Goal: Information Seeking & Learning: Compare options

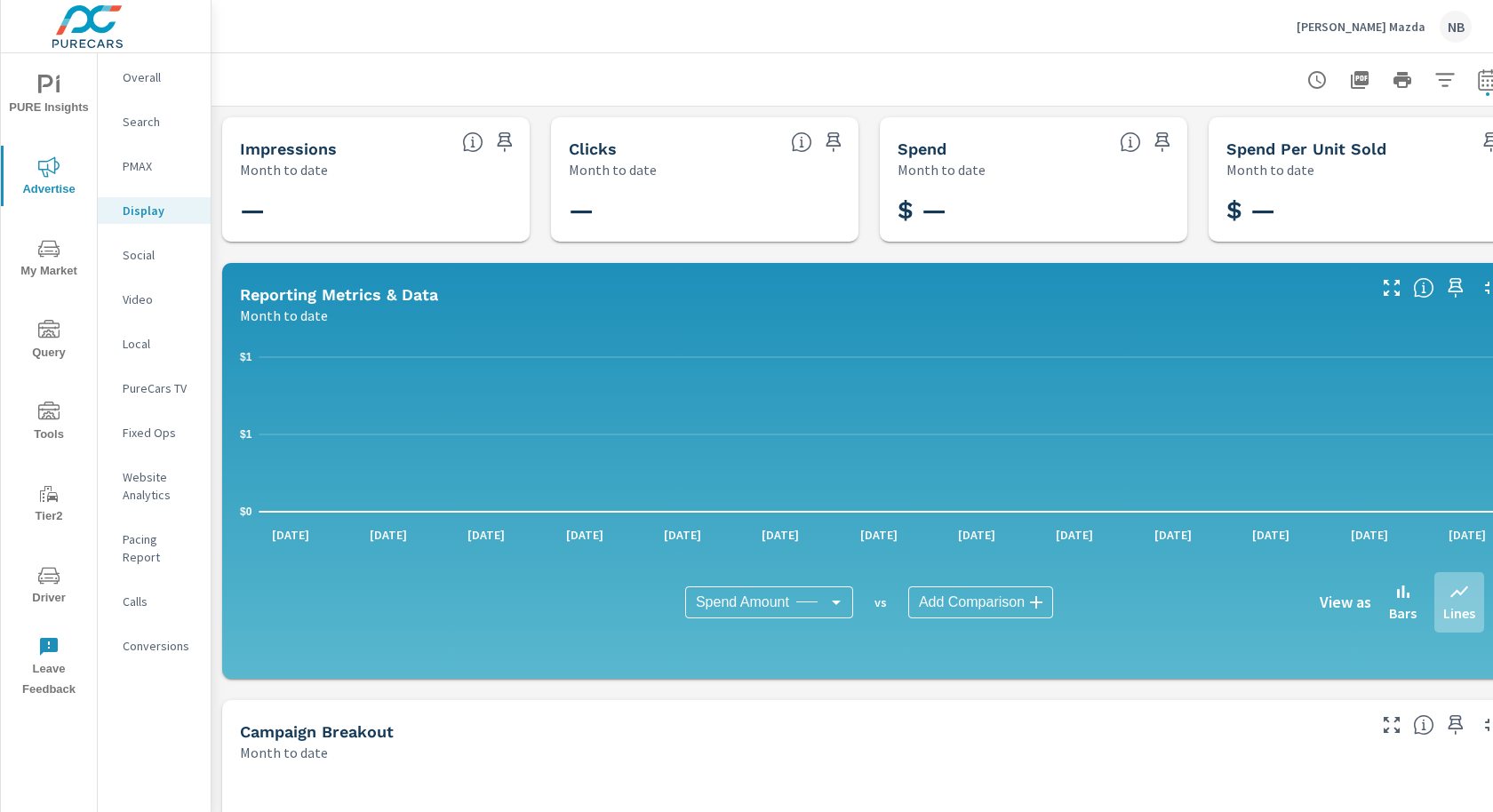
scroll to position [459, 0]
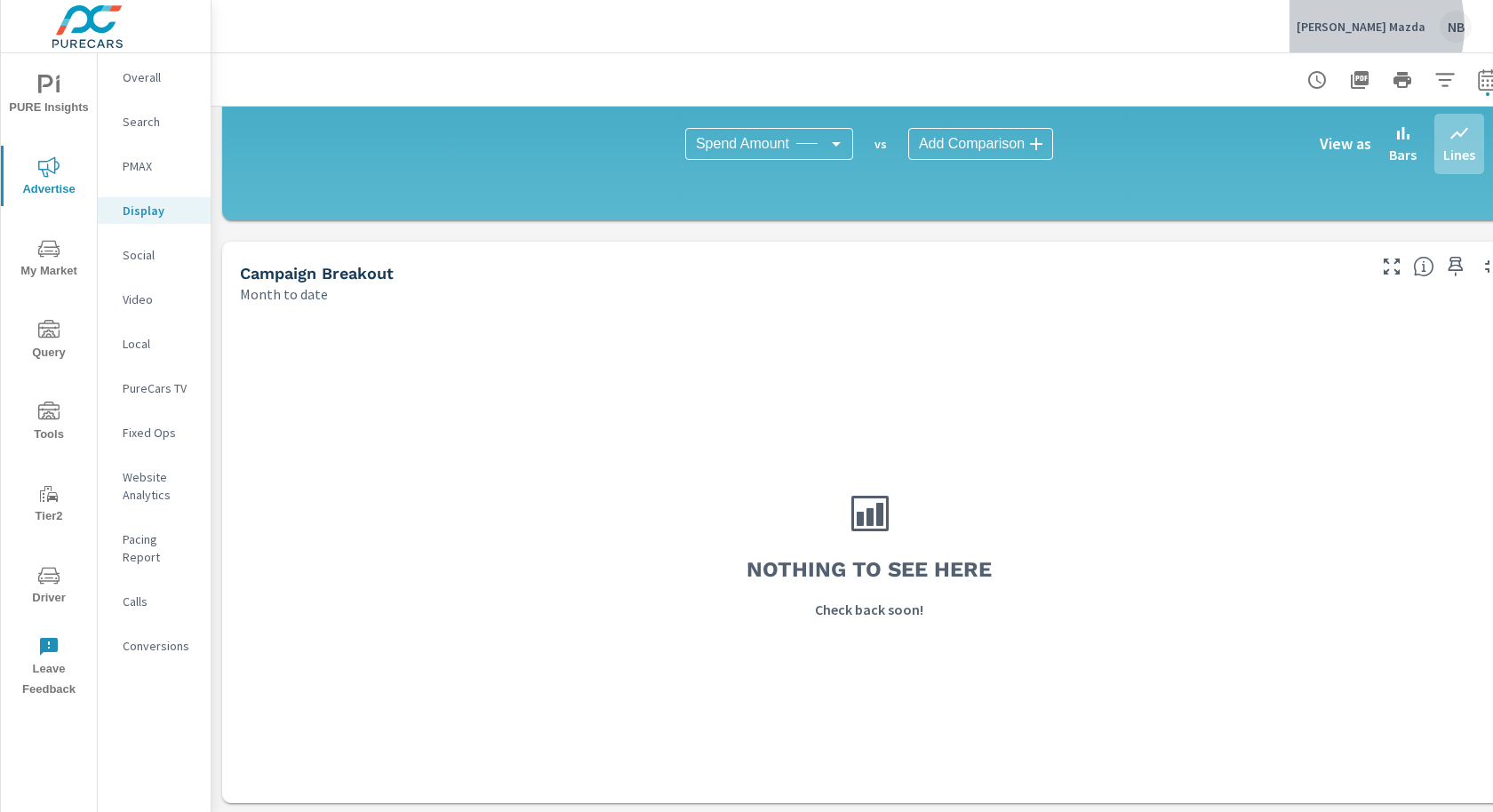
click at [1346, 27] on p "Dean McCrary Mazda" at bounding box center [1361, 26] width 129 height 16
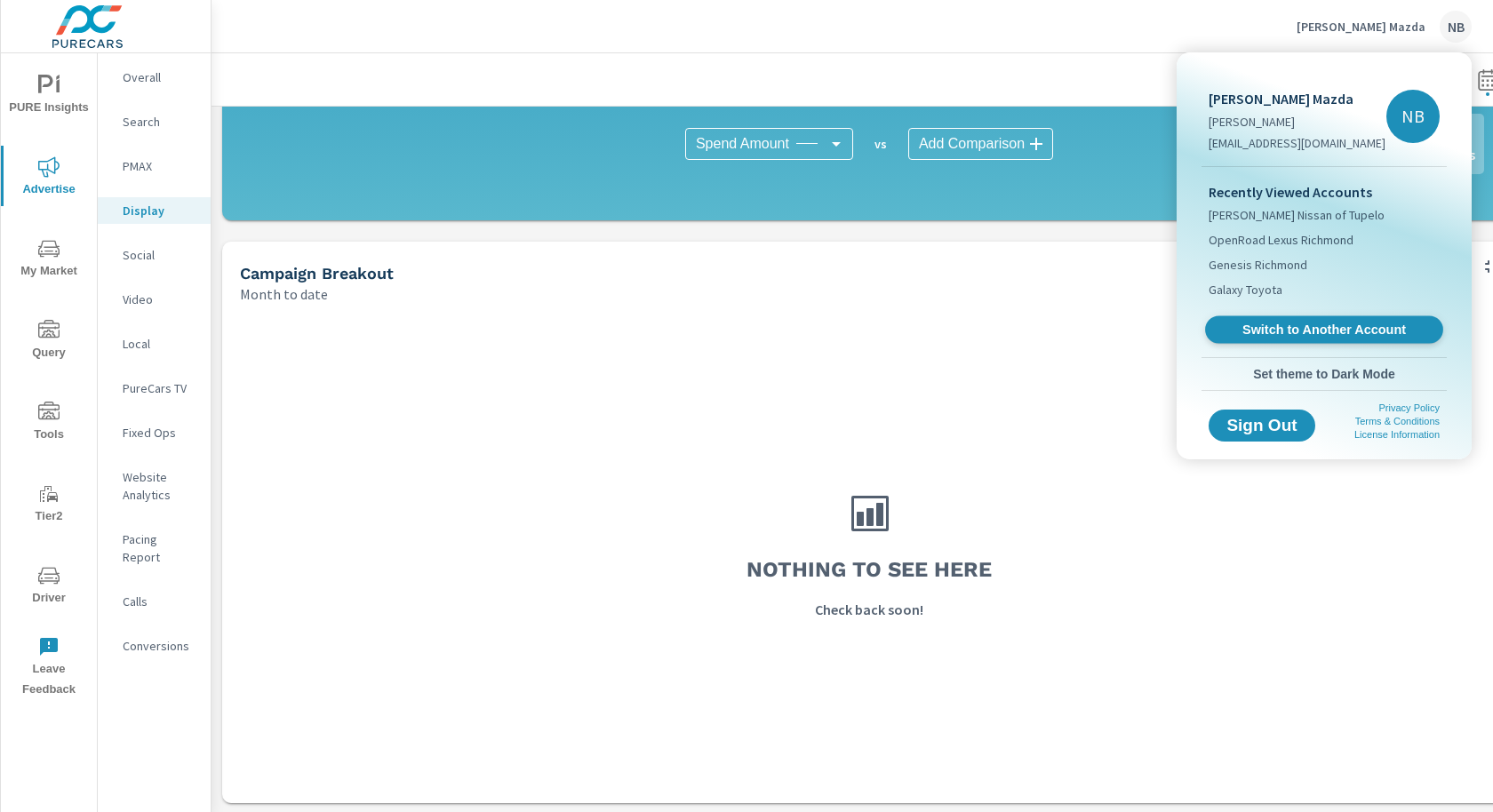
click at [1285, 332] on span "Switch to Another Account" at bounding box center [1323, 330] width 218 height 17
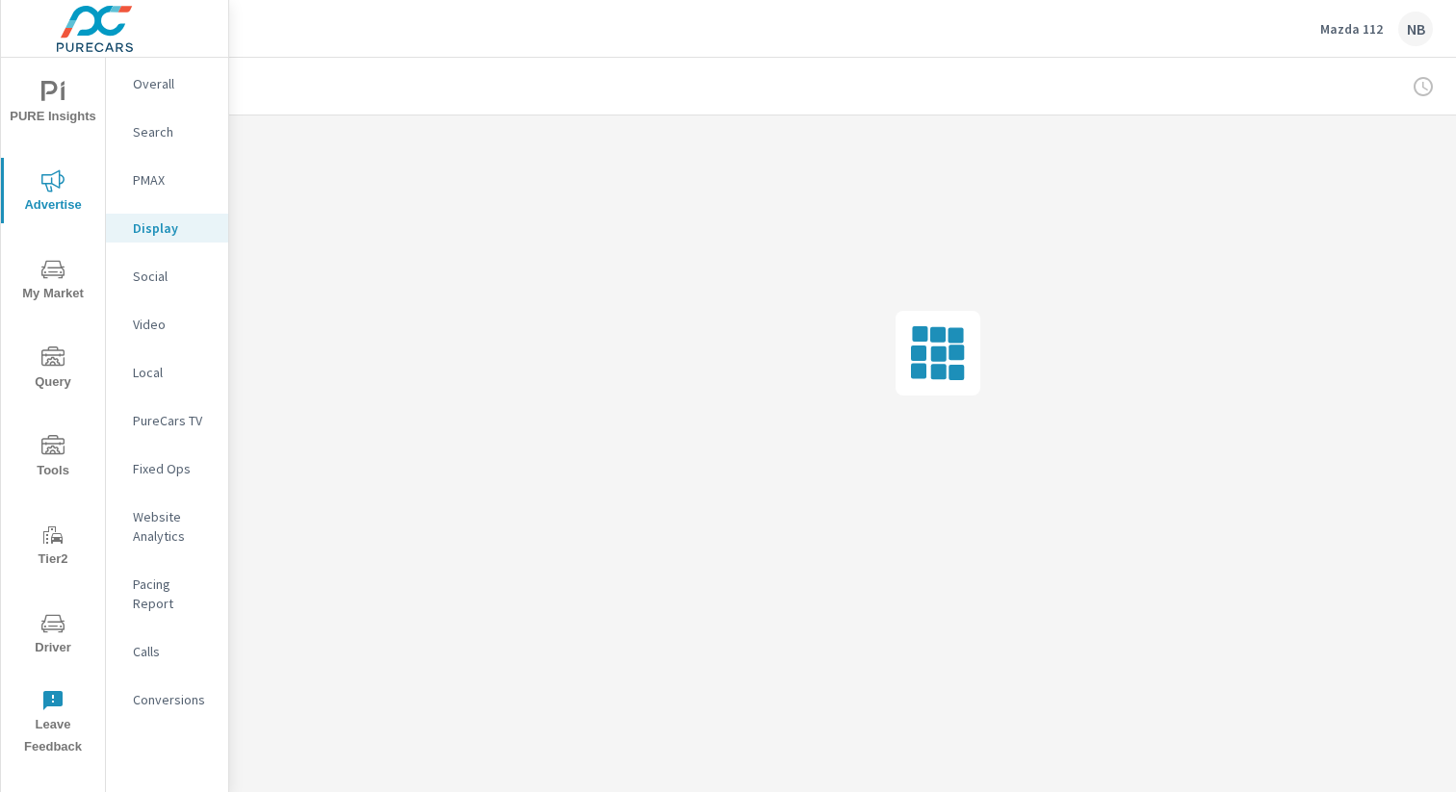
scroll to position [0, 198]
click at [1407, 93] on div at bounding box center [1320, 86] width 223 height 39
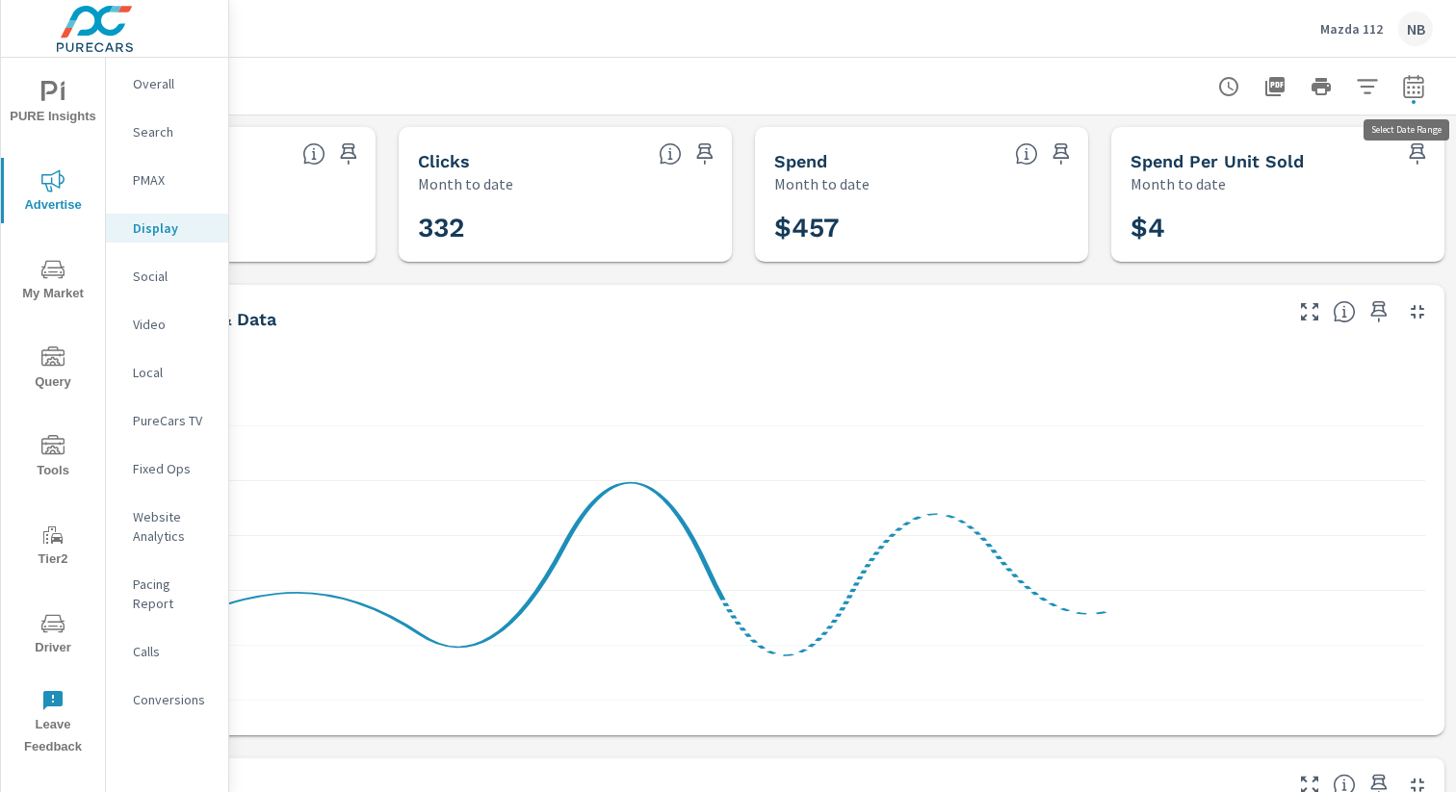
click at [1414, 92] on icon "button" at bounding box center [1413, 90] width 13 height 8
select select "Month to date"
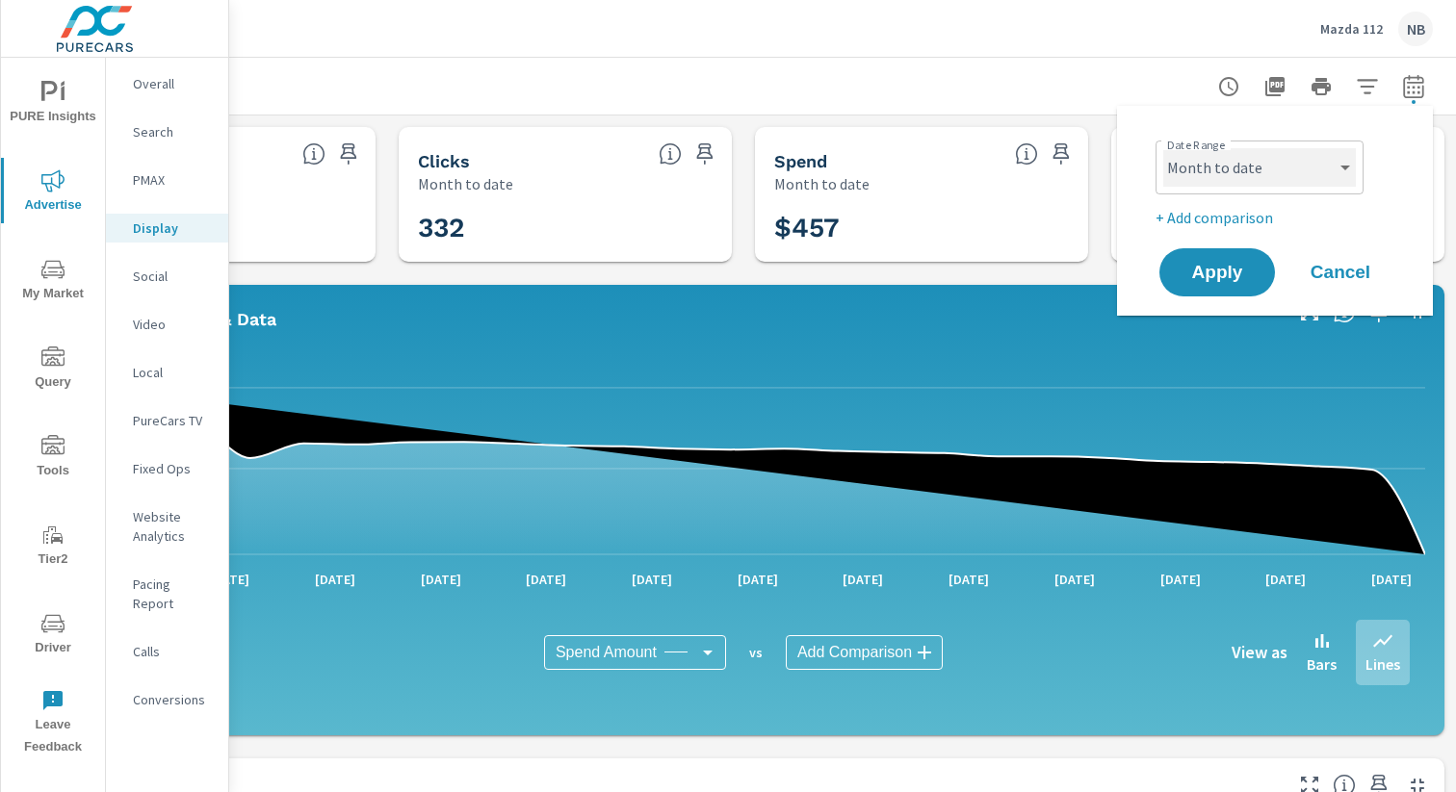
click at [1276, 179] on select "Custom [DATE] Last week Last 7 days Last 14 days Last 30 days Last 45 days Last…" at bounding box center [1259, 167] width 193 height 39
drag, startPoint x: 1331, startPoint y: 213, endPoint x: 1234, endPoint y: 213, distance: 97.3
click at [1317, 212] on p "+ Add comparison" at bounding box center [1279, 217] width 247 height 23
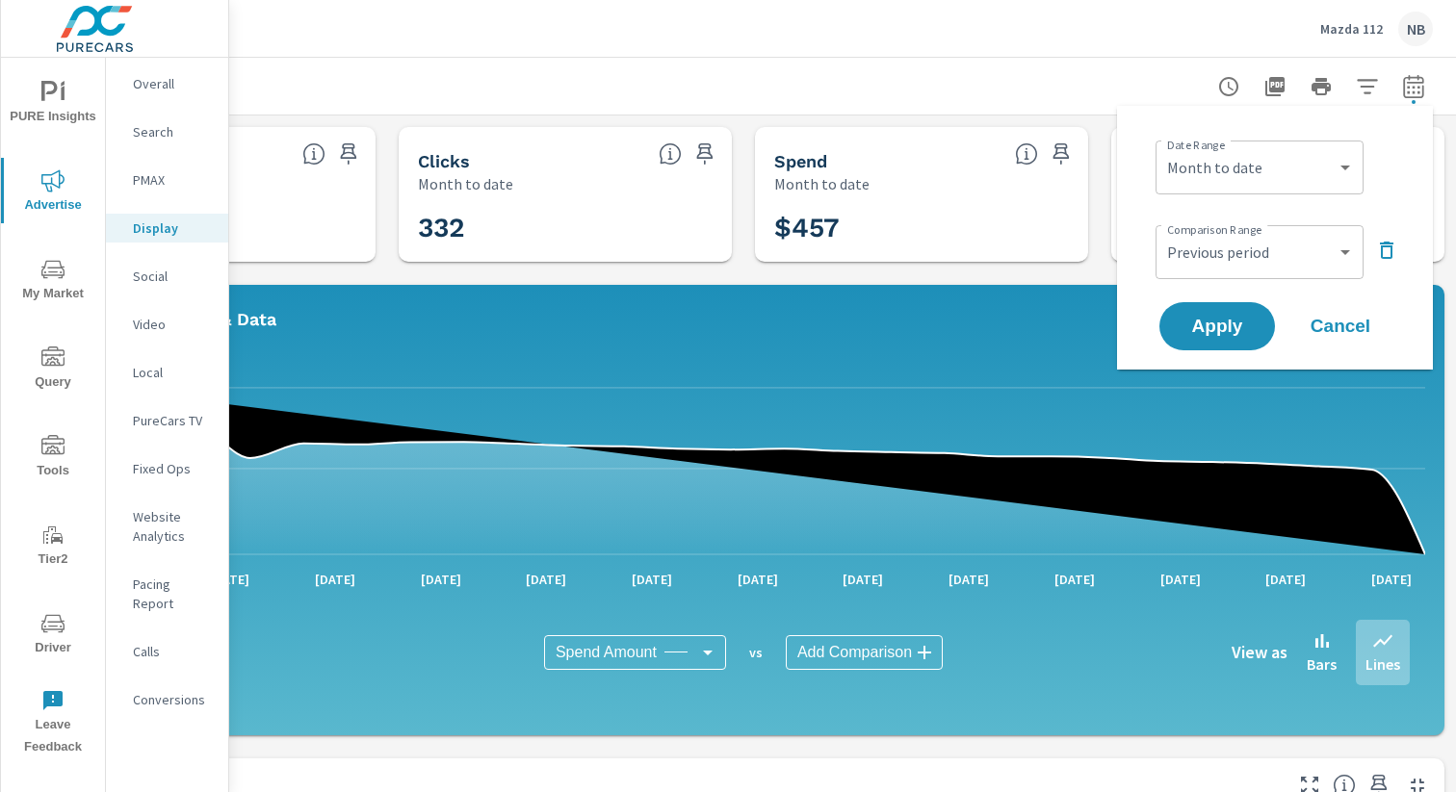
click at [1234, 213] on div "Date Range Custom [DATE] Last week Last 7 days Last 14 days Last 30 days Last 4…" at bounding box center [1275, 237] width 270 height 233
click at [1250, 242] on select "Custom Previous period Previous month Previous year" at bounding box center [1259, 252] width 193 height 39
select select "Previous month"
click at [1236, 325] on span "Apply" at bounding box center [1217, 327] width 79 height 18
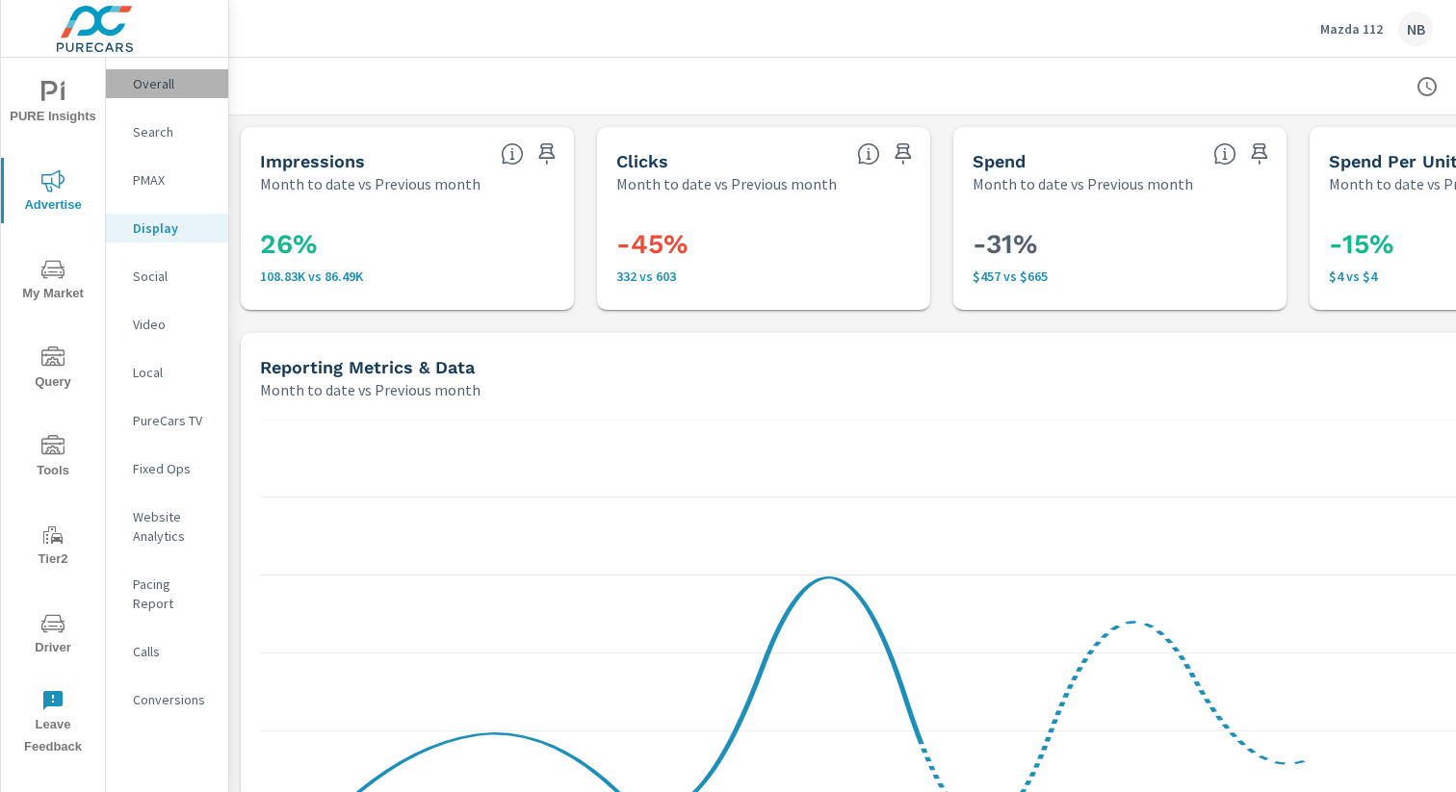
click at [147, 91] on p "Overall" at bounding box center [173, 83] width 80 height 19
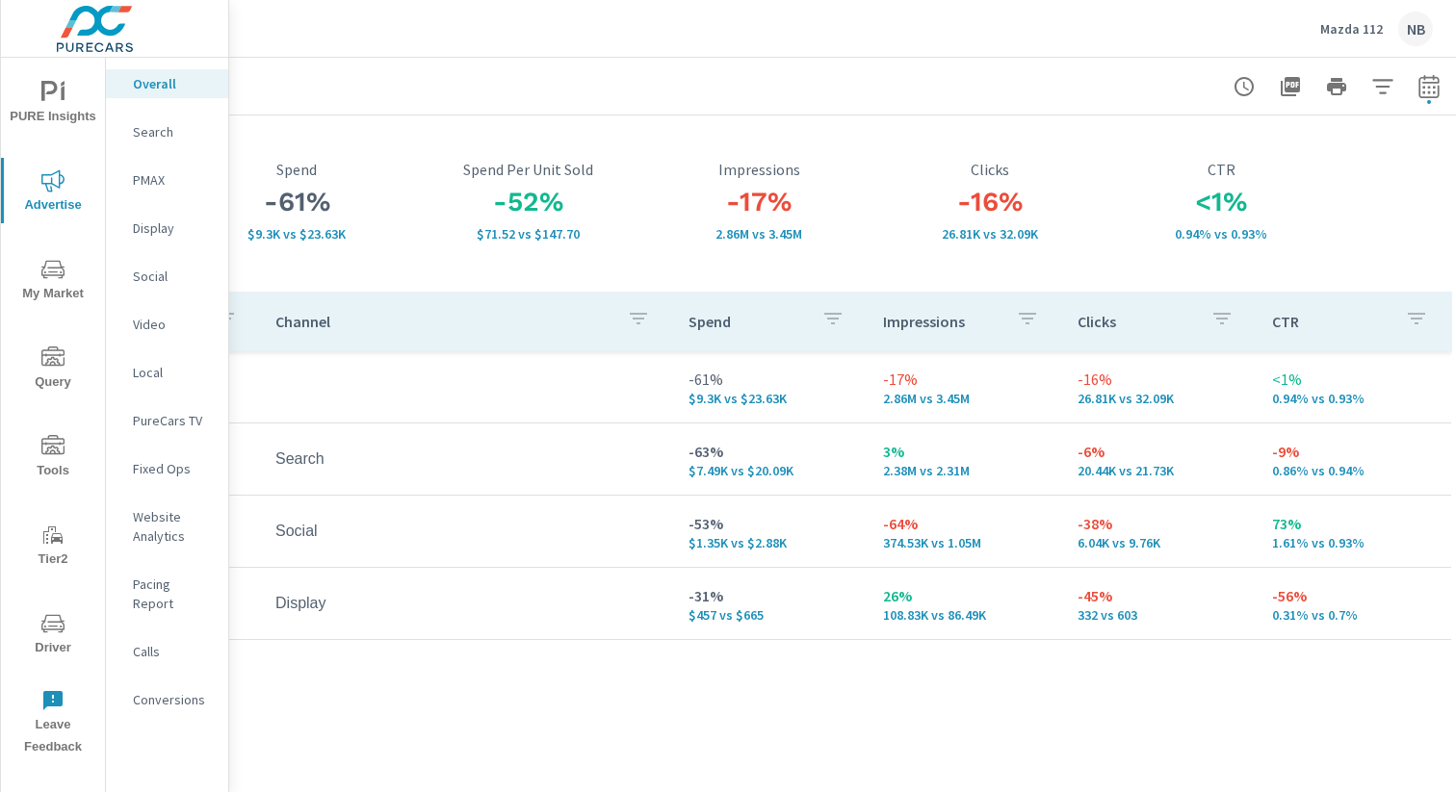
scroll to position [91, 198]
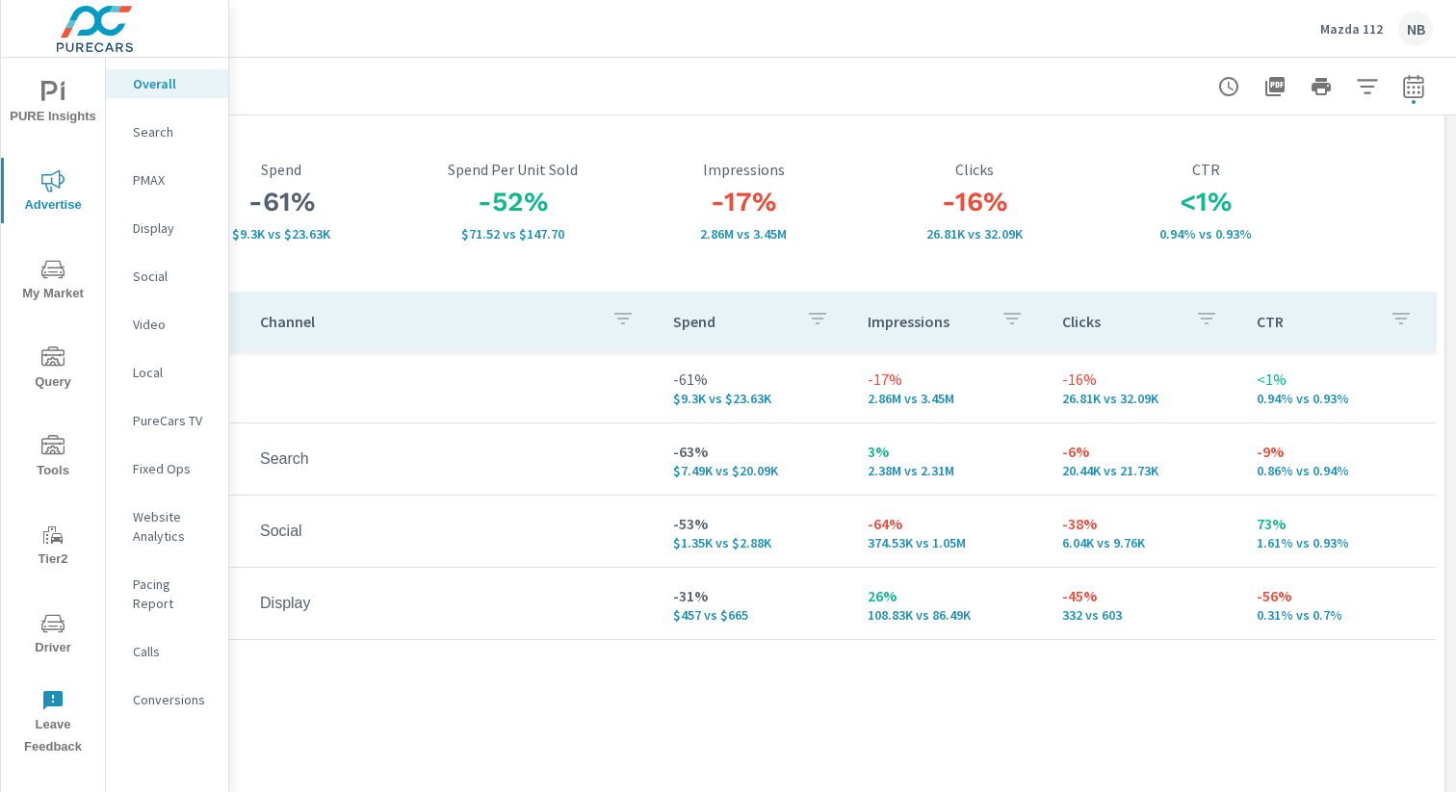
click at [171, 690] on p "Conversions" at bounding box center [173, 699] width 80 height 19
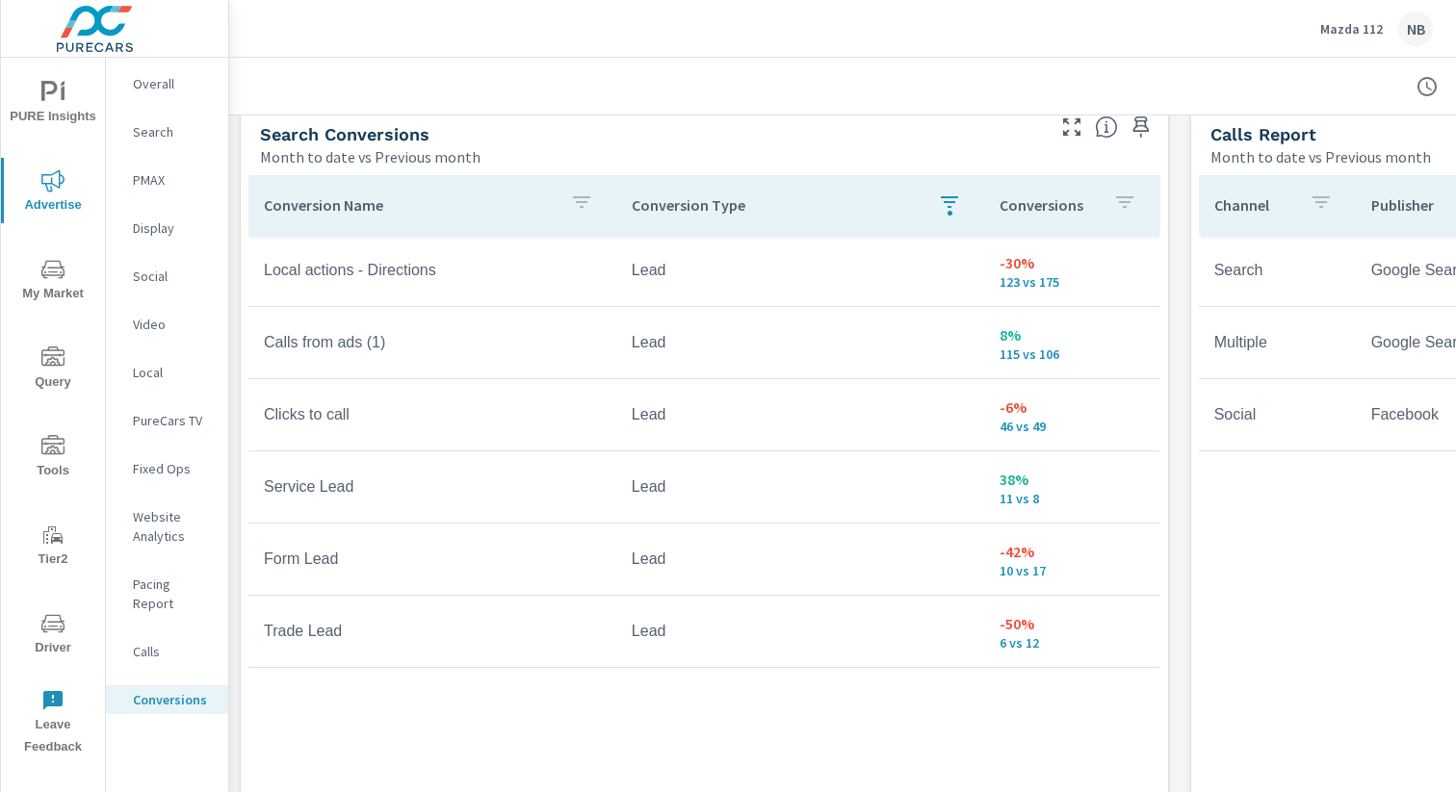
scroll to position [1058, 0]
click at [957, 204] on icon "button" at bounding box center [949, 201] width 23 height 23
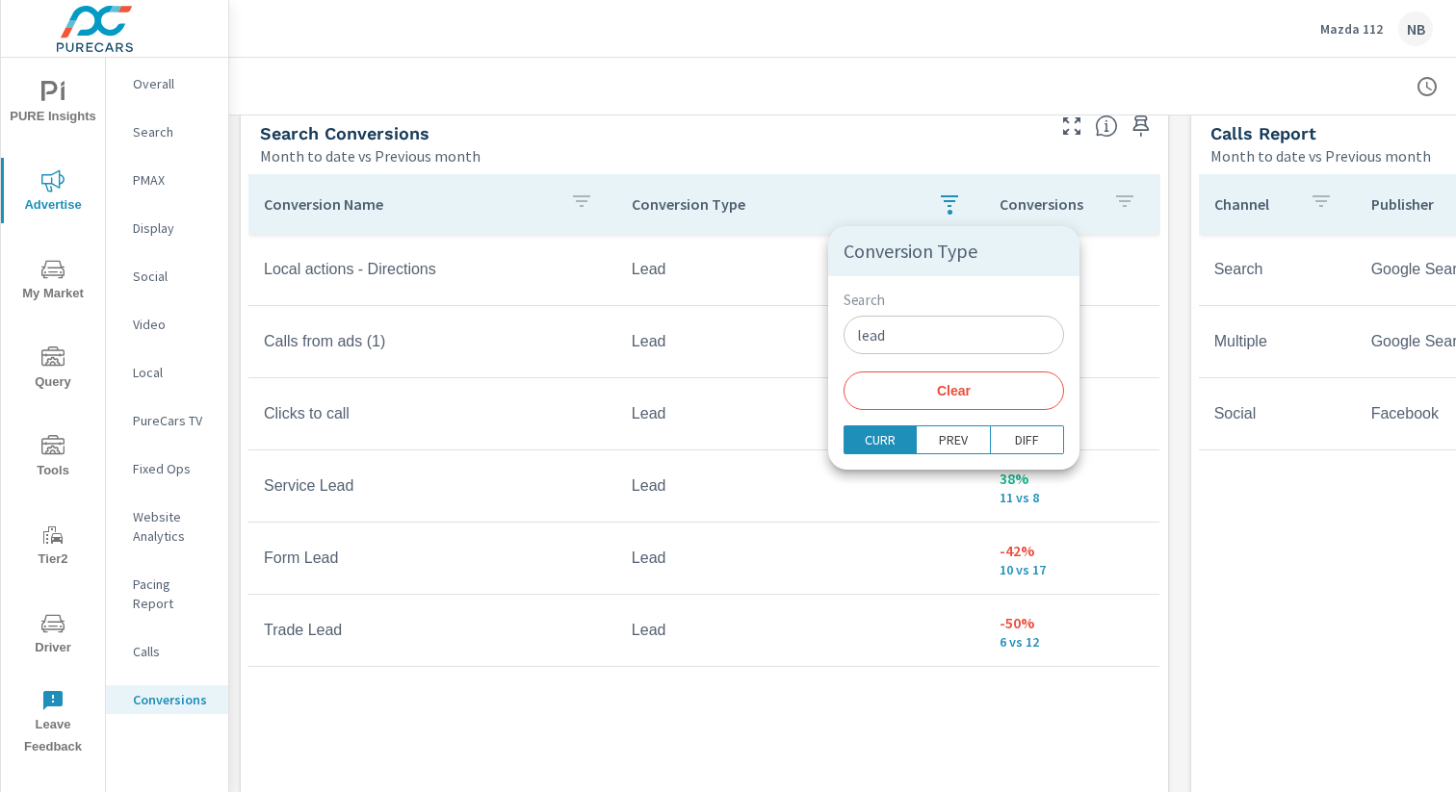
click at [952, 390] on span "Clear" at bounding box center [953, 390] width 197 height 17
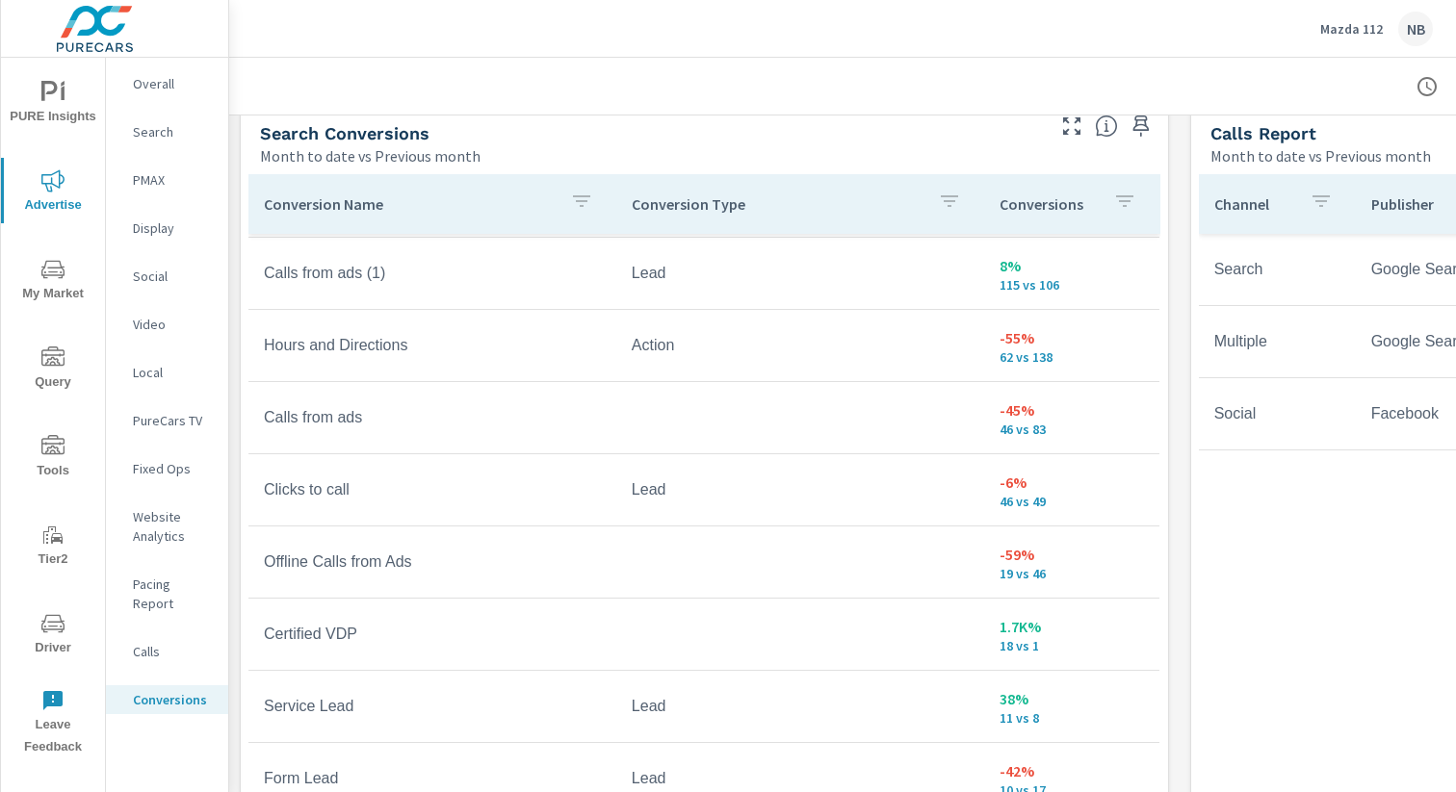
scroll to position [719, 0]
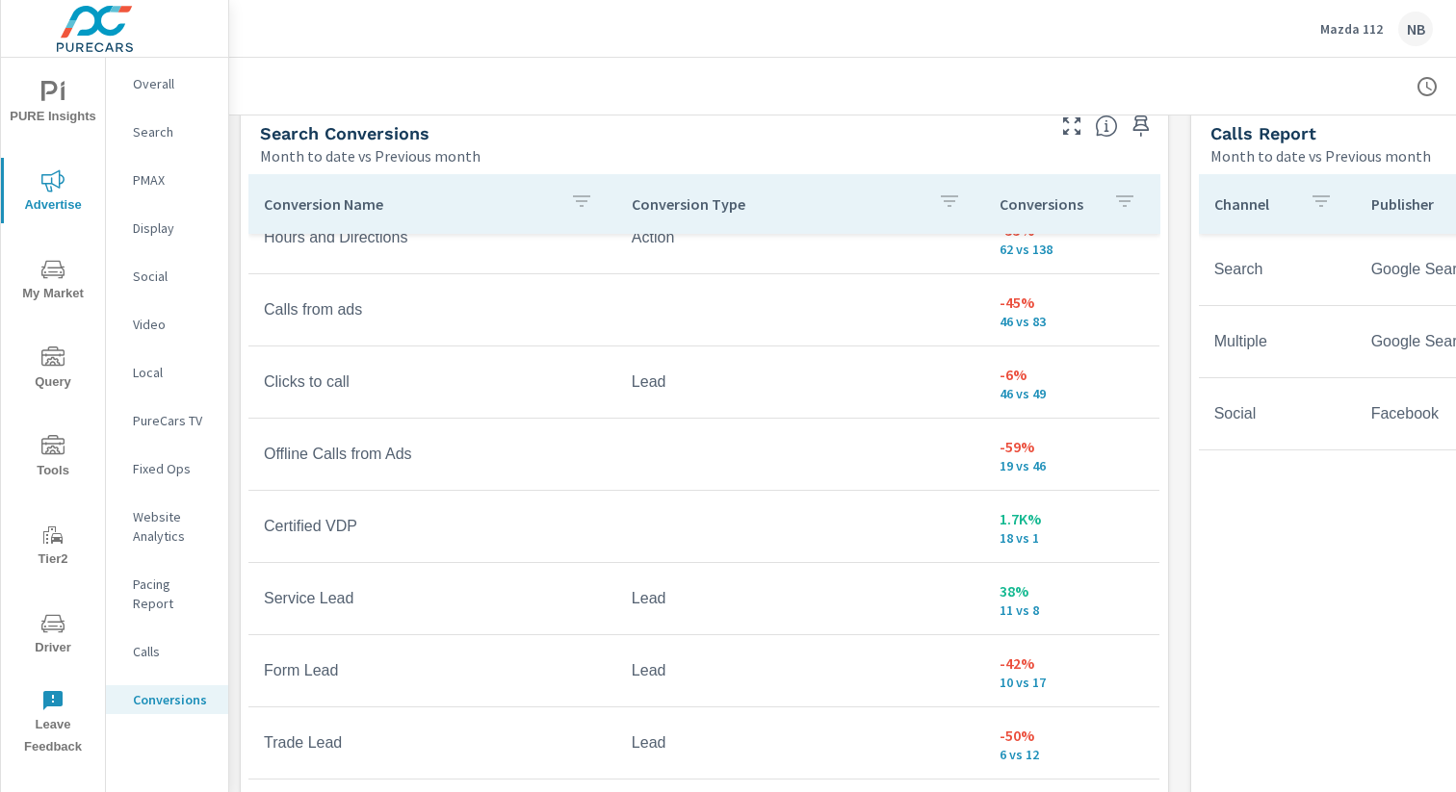
scroll to position [887, 0]
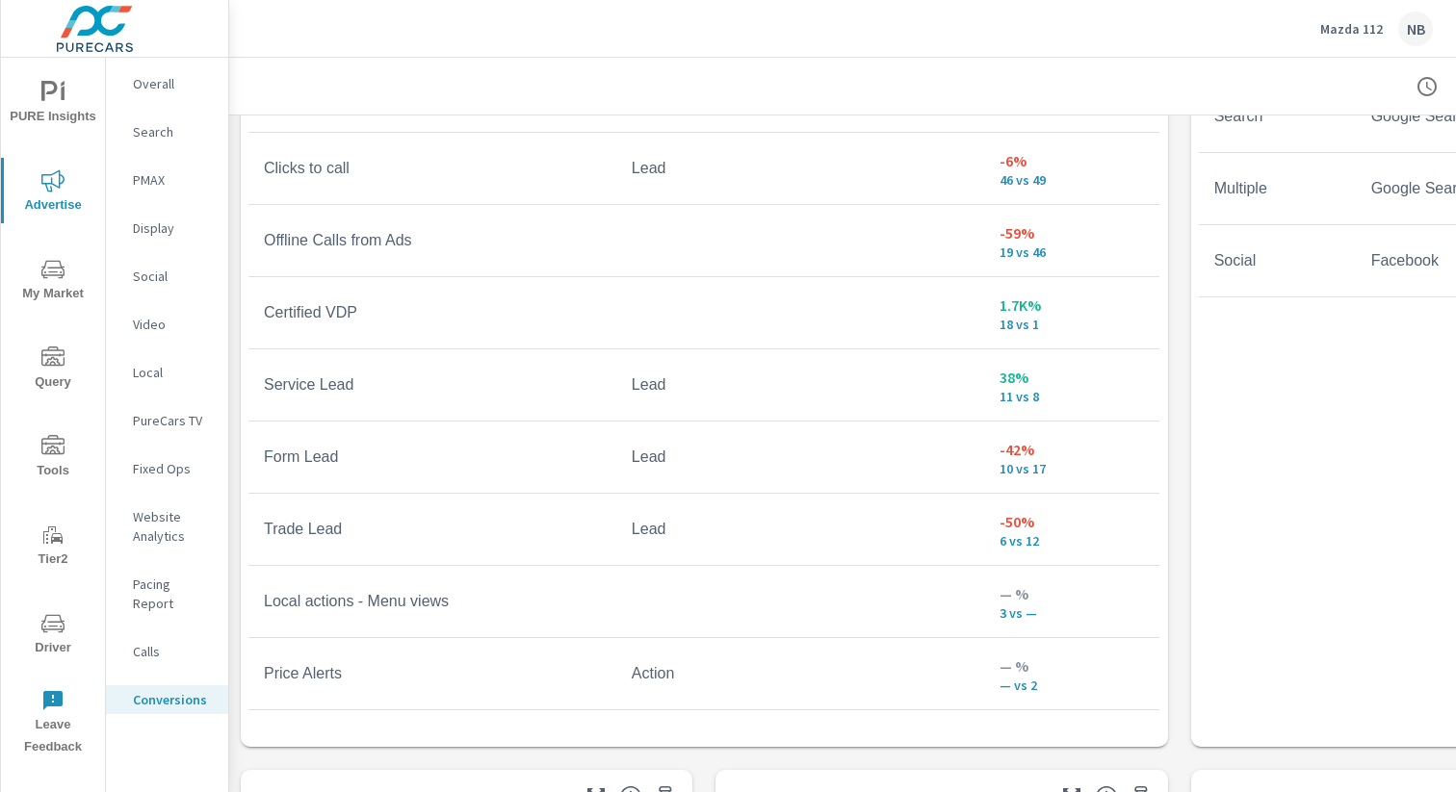
scroll to position [1209, 0]
click at [60, 445] on icon "nav menu" at bounding box center [52, 446] width 23 height 23
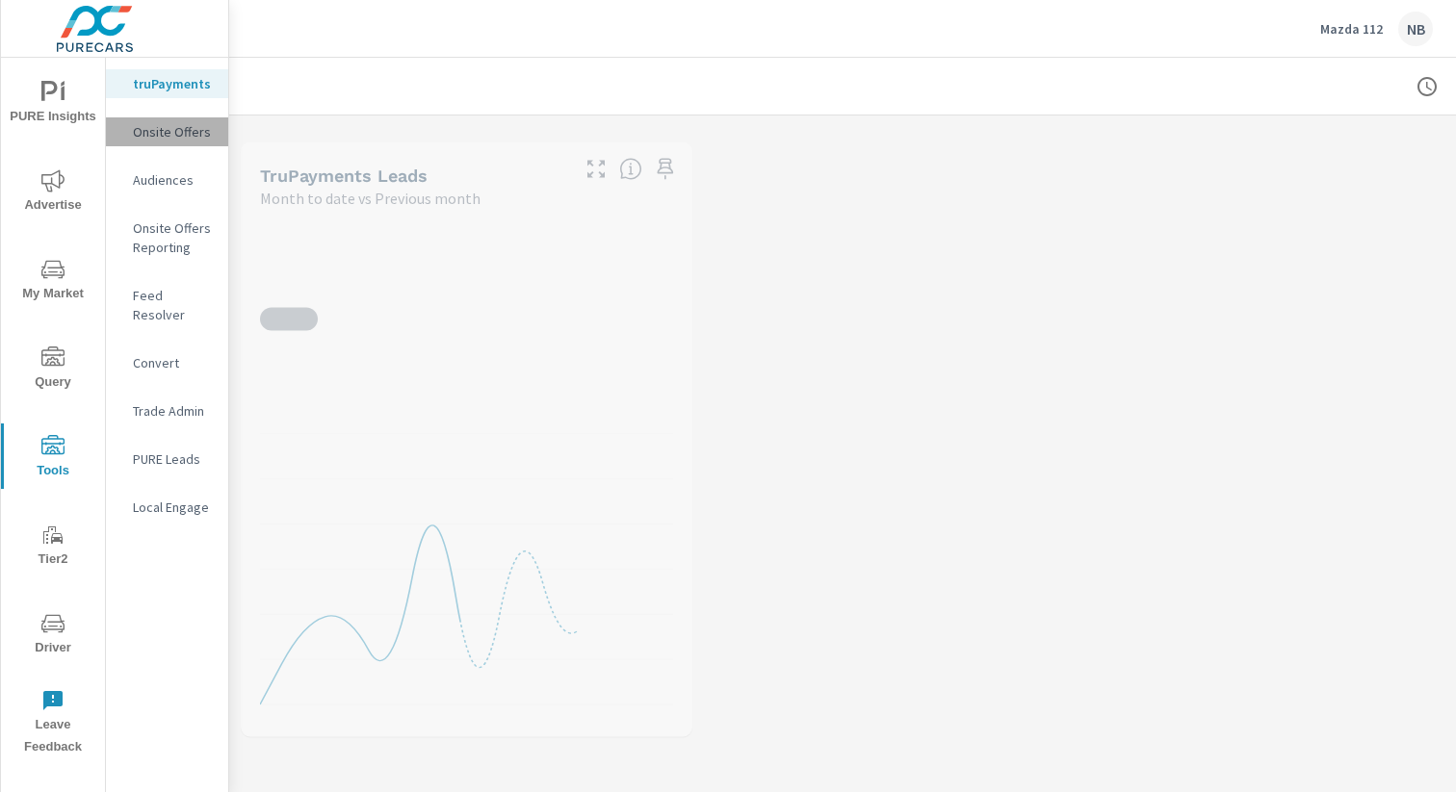
click at [167, 137] on p "Onsite Offers" at bounding box center [173, 131] width 80 height 19
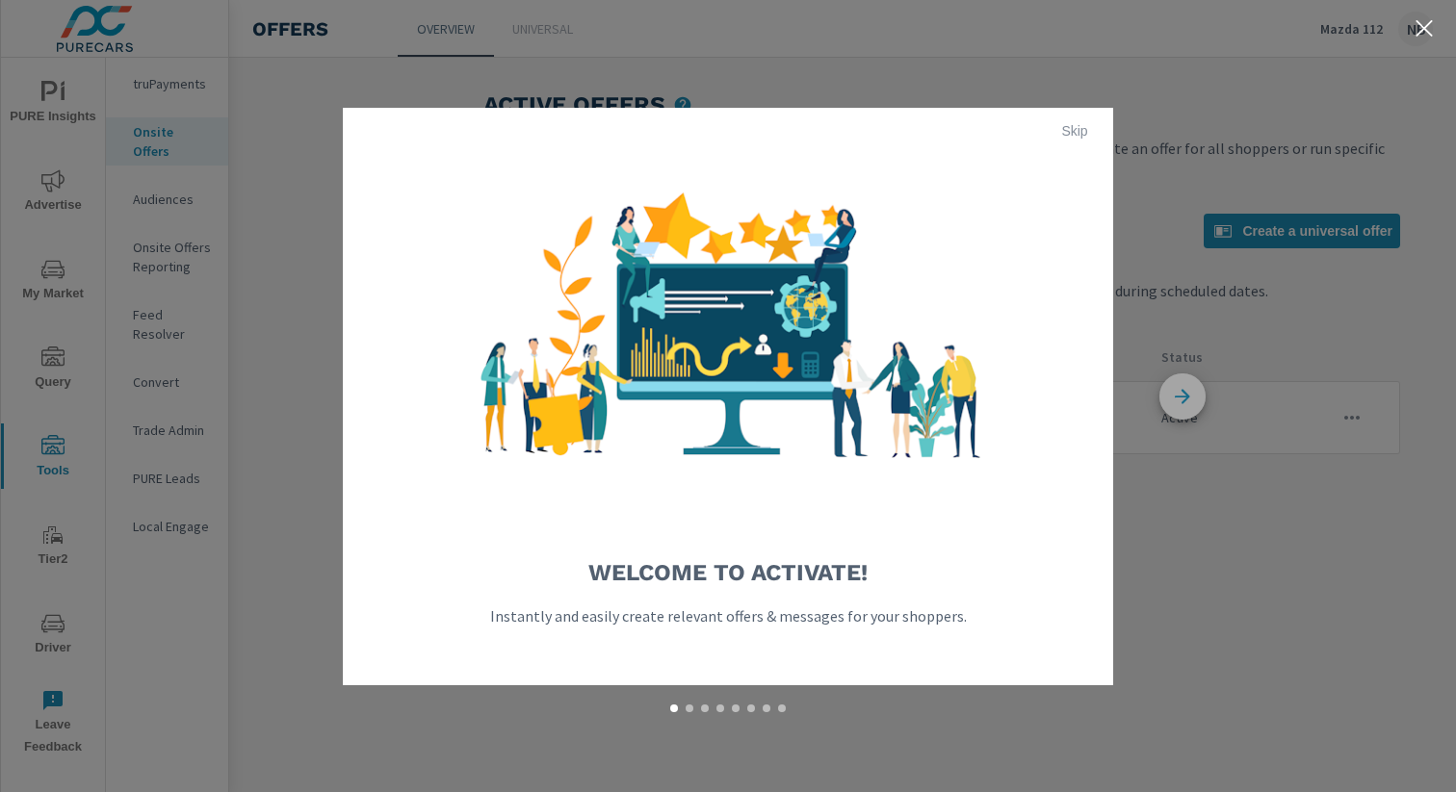
click at [1194, 392] on icon "button" at bounding box center [1182, 397] width 46 height 46
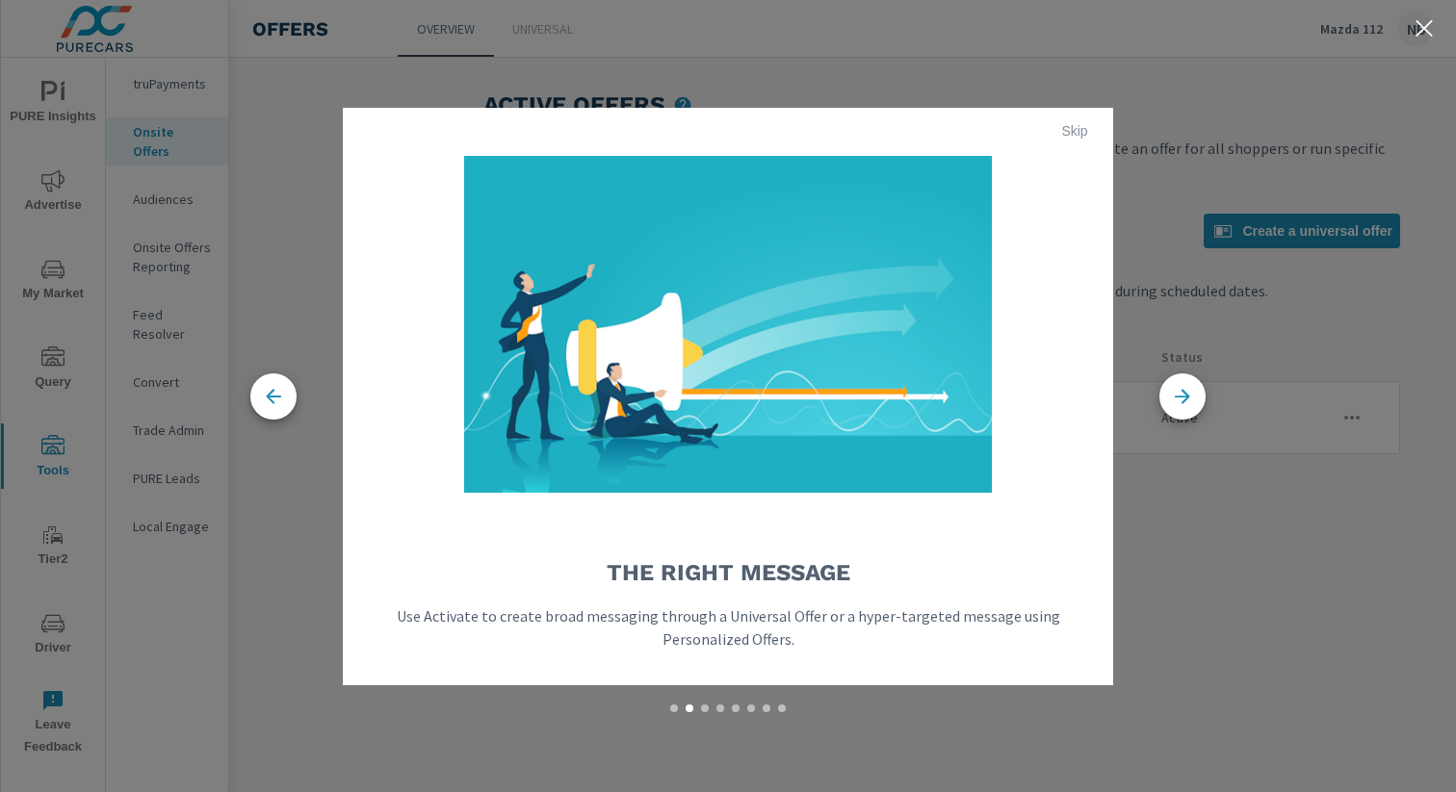
click at [1071, 126] on span "Skip" at bounding box center [1075, 130] width 46 height 17
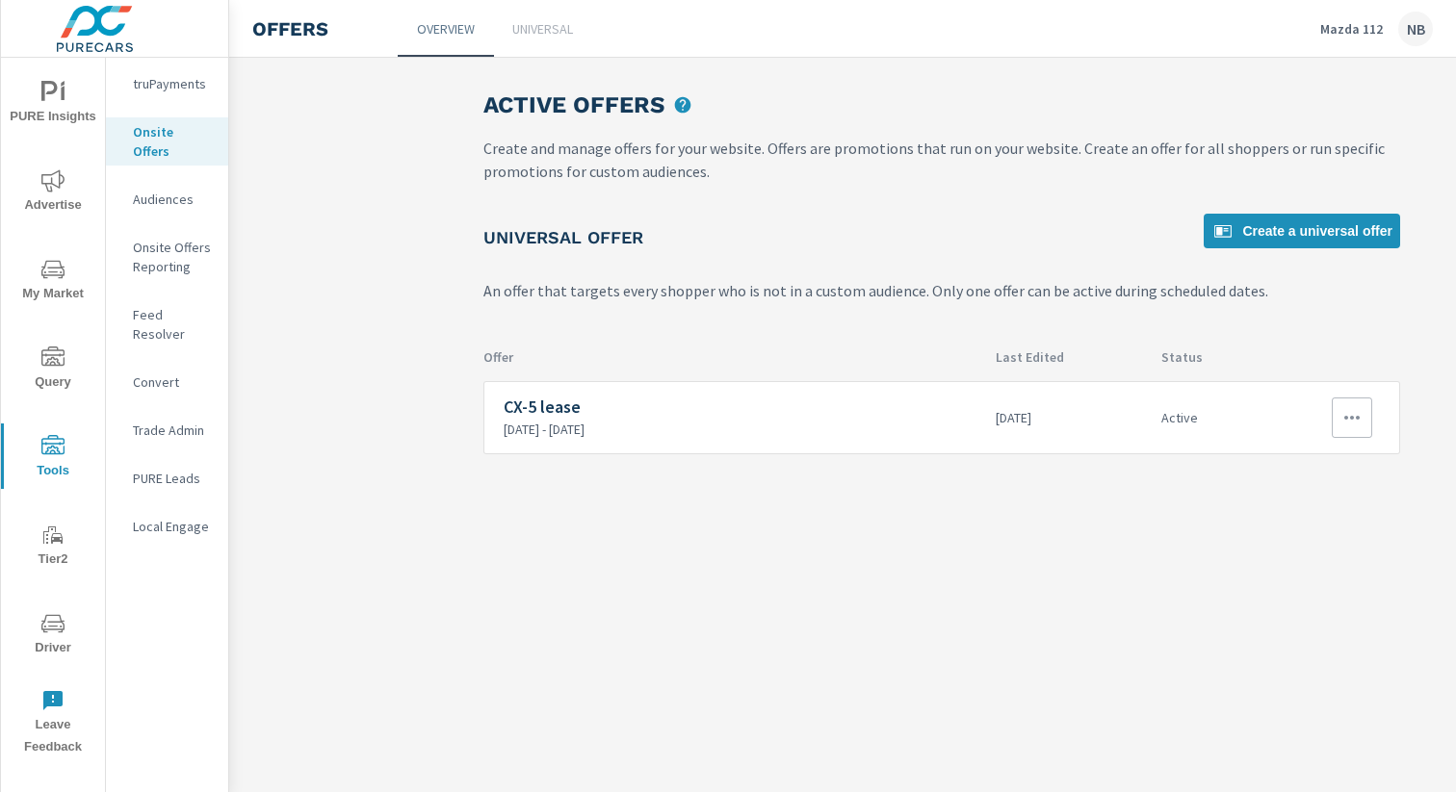
click at [1347, 422] on icon "button" at bounding box center [1351, 417] width 23 height 23
click at [1317, 511] on div "View Report" at bounding box center [1317, 509] width 84 height 23
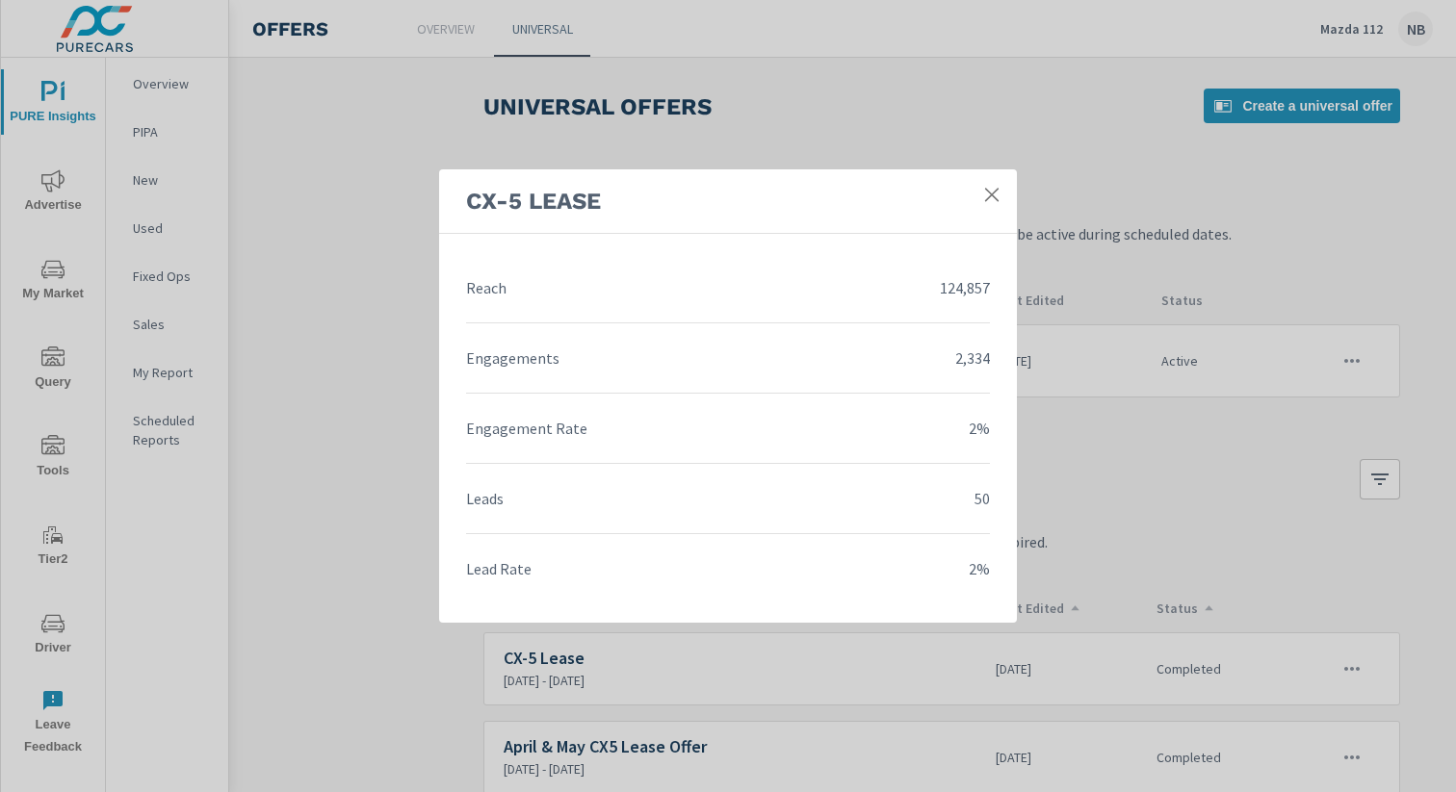
click at [996, 192] on icon at bounding box center [991, 194] width 19 height 19
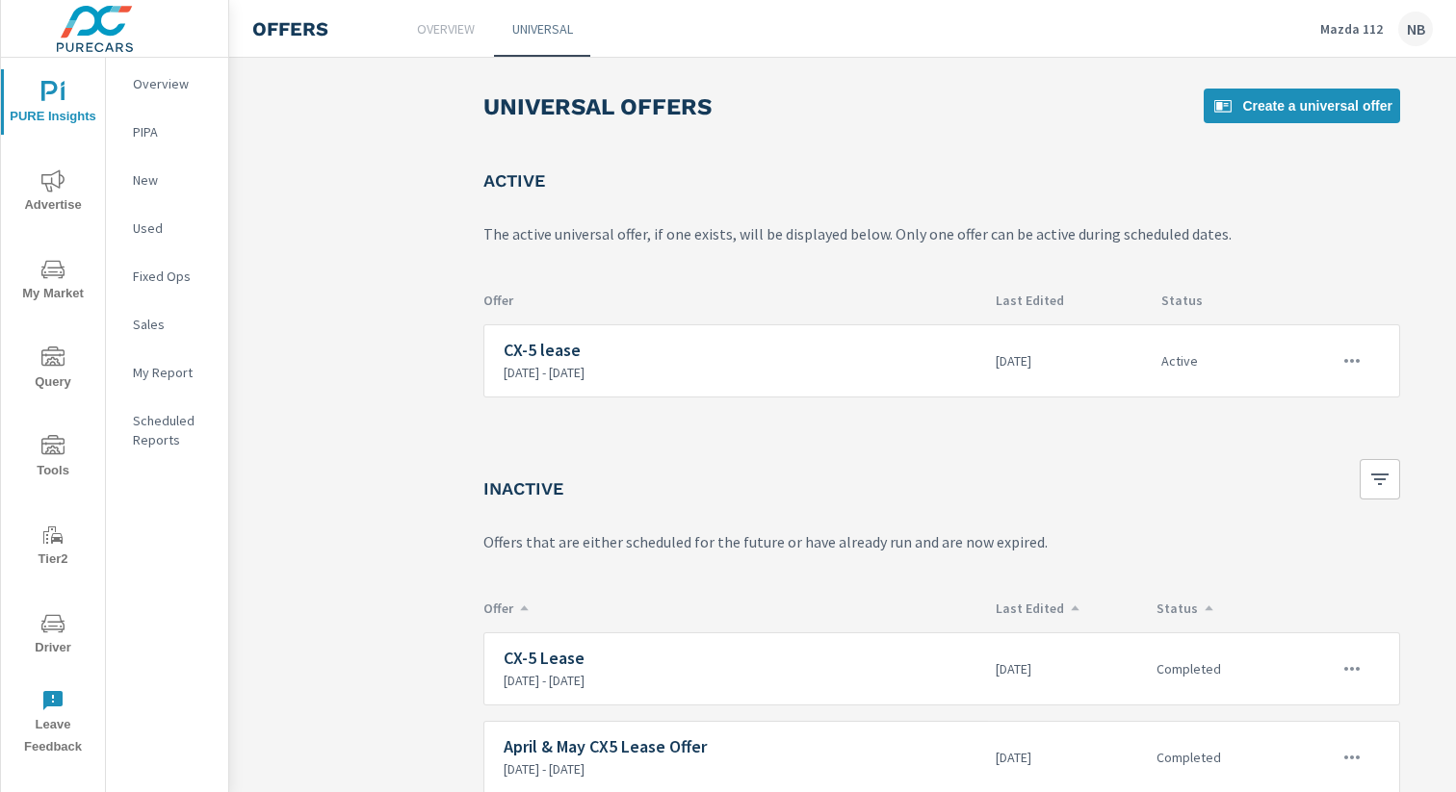
click at [74, 451] on span "Tools" at bounding box center [53, 458] width 92 height 47
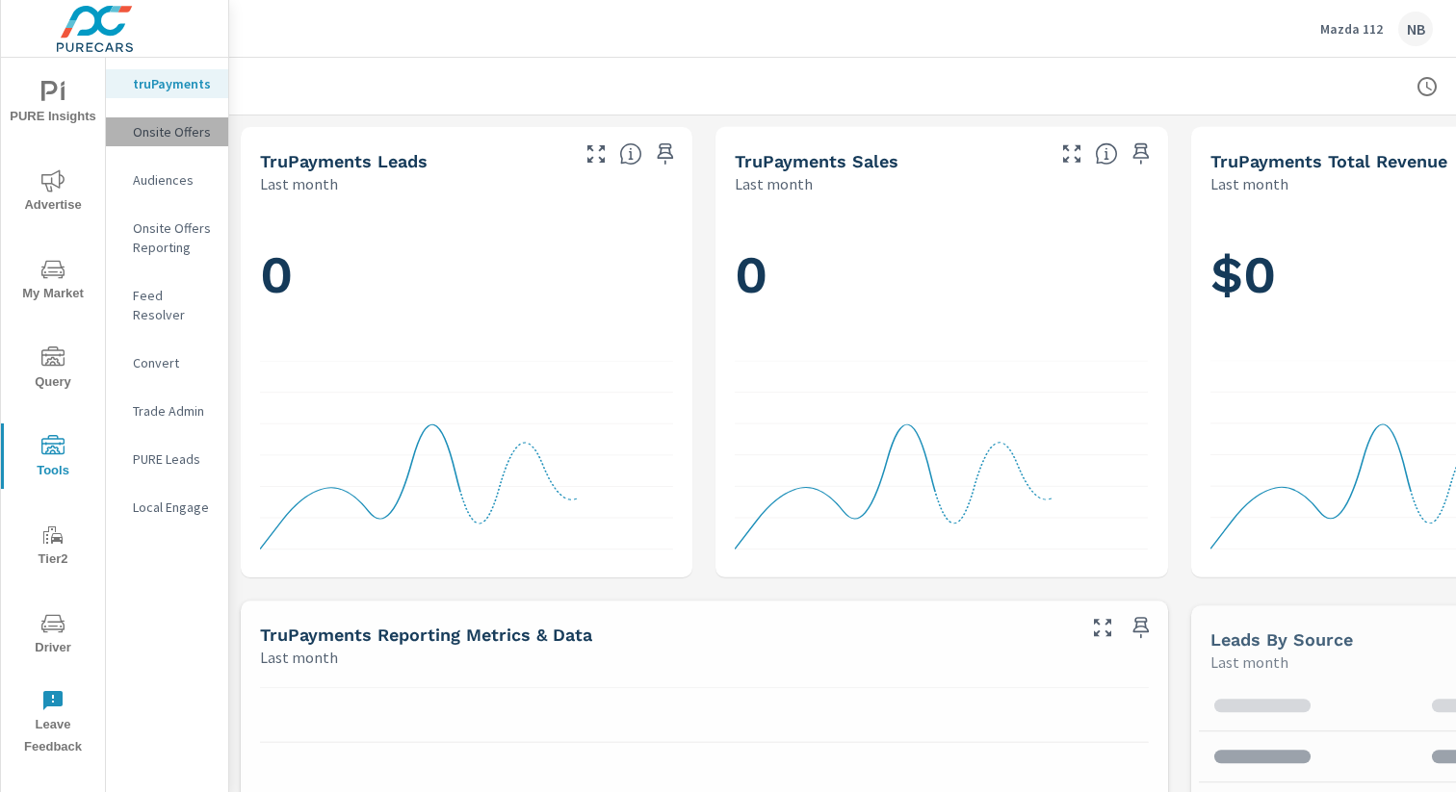
click at [136, 144] on div "Onsite Offers" at bounding box center [167, 131] width 122 height 29
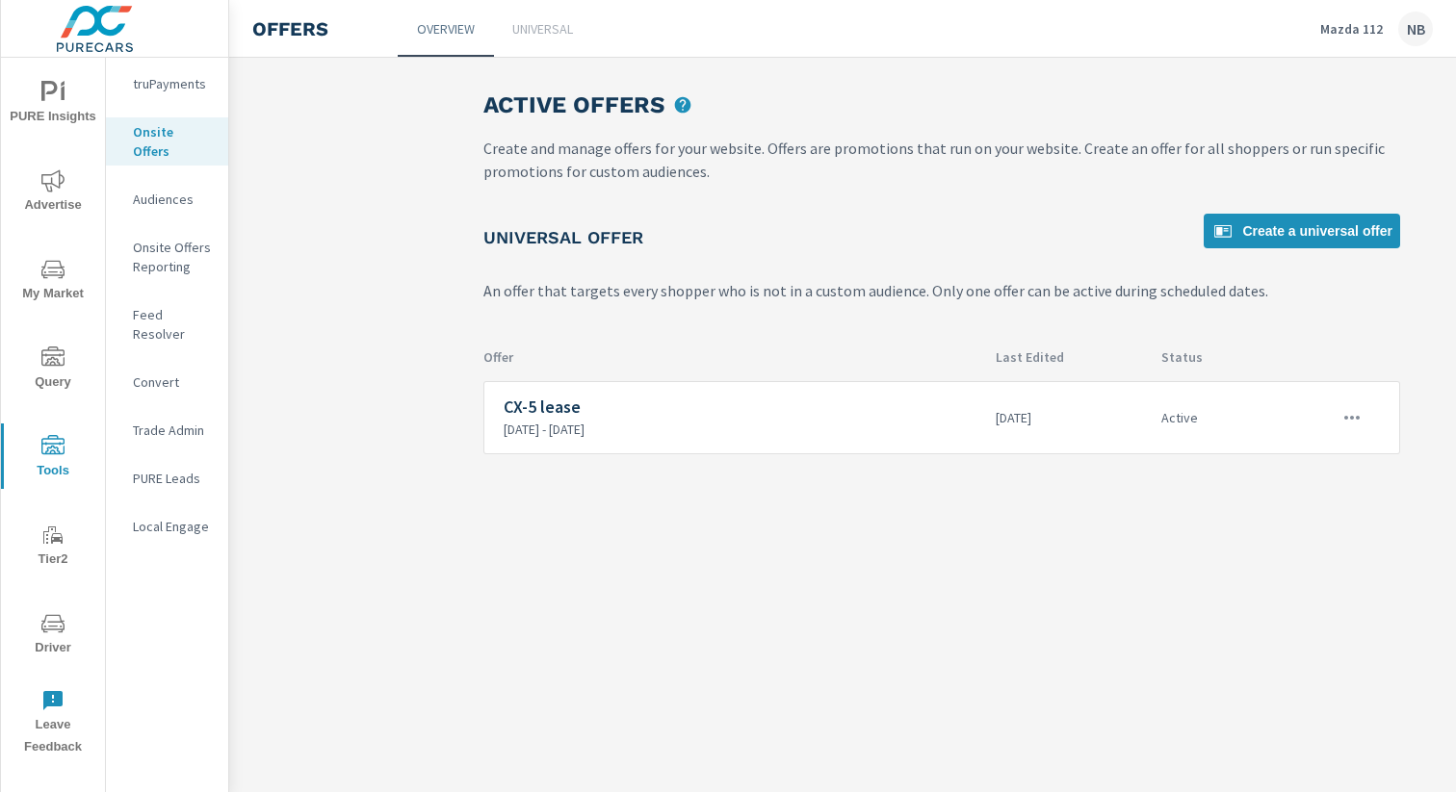
click at [158, 251] on p "Onsite Offers Reporting" at bounding box center [173, 257] width 80 height 39
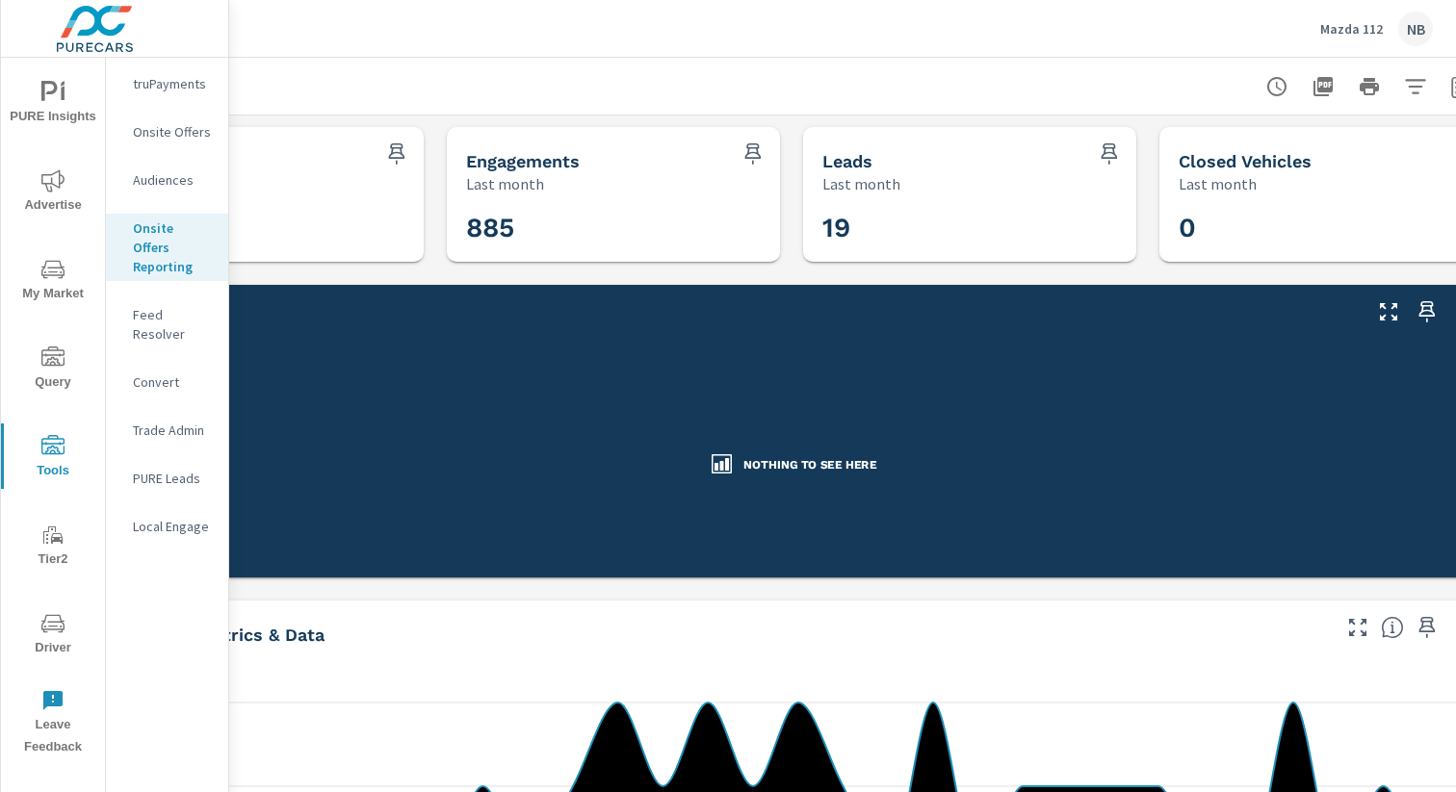
scroll to position [0, 198]
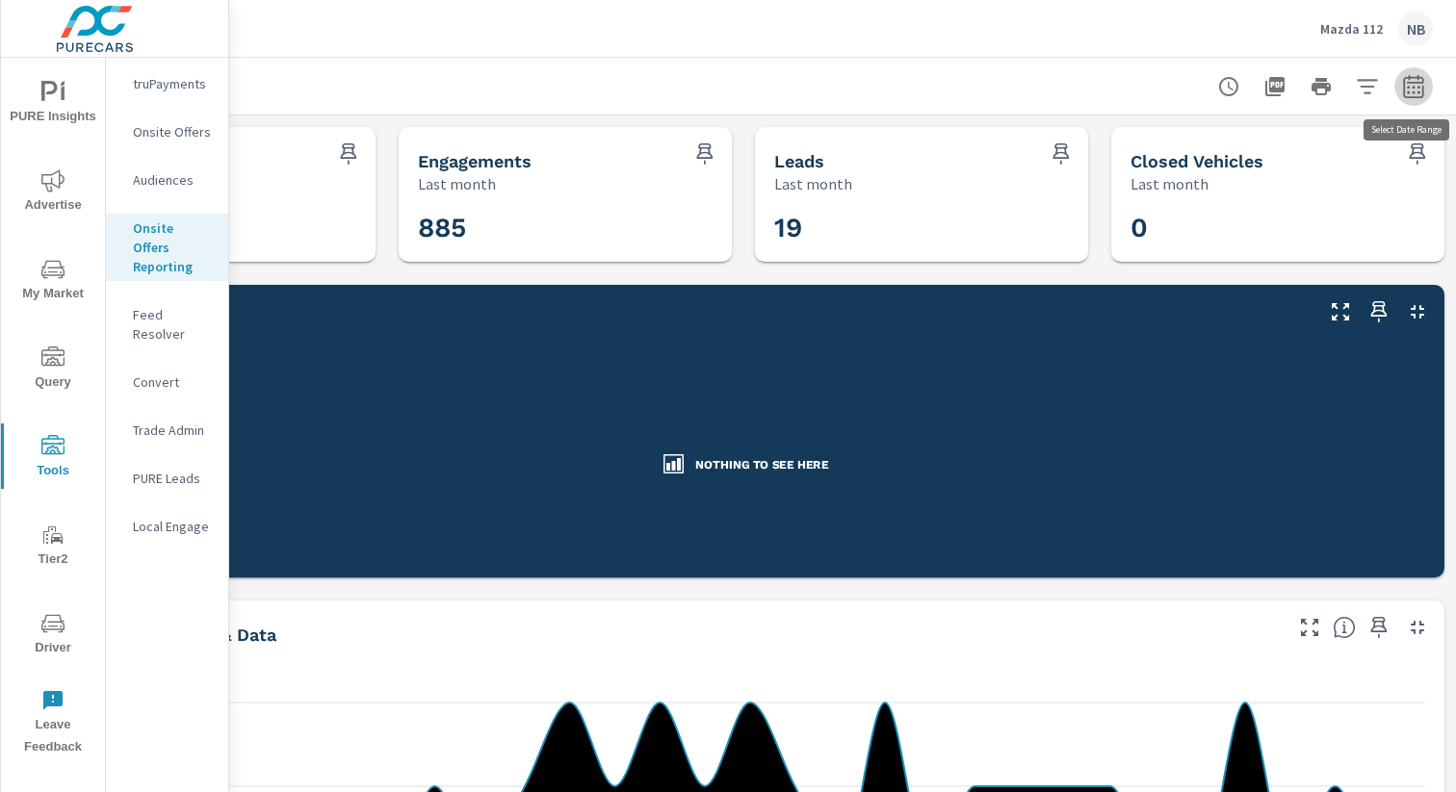
click at [1416, 91] on icon "button" at bounding box center [1413, 86] width 23 height 23
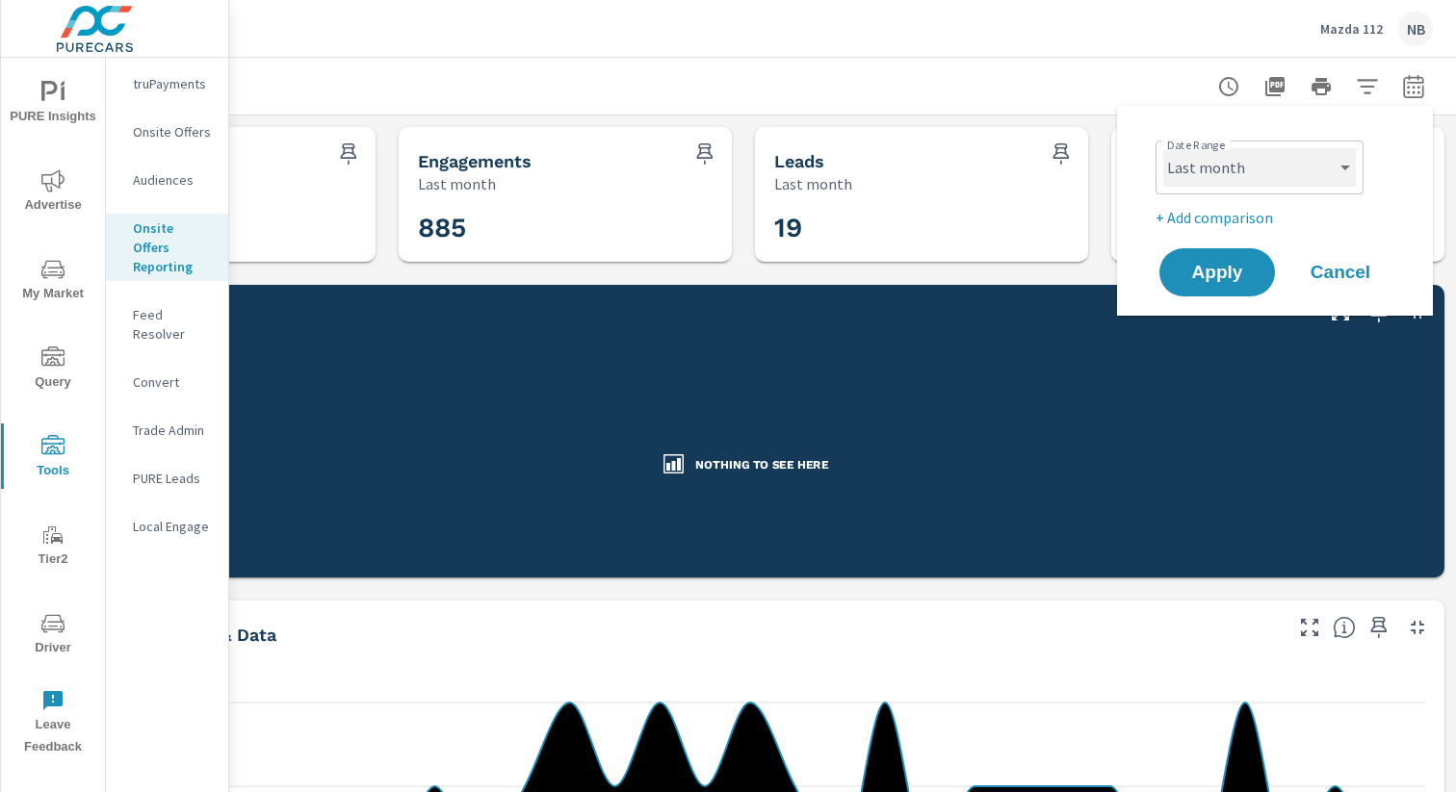
click at [1274, 176] on select "Custom [DATE] Last week Last 7 days Last 14 days Last 30 days Last 45 days Last…" at bounding box center [1259, 167] width 193 height 39
select select "Month to date"
click at [1266, 263] on button "Apply" at bounding box center [1216, 272] width 119 height 50
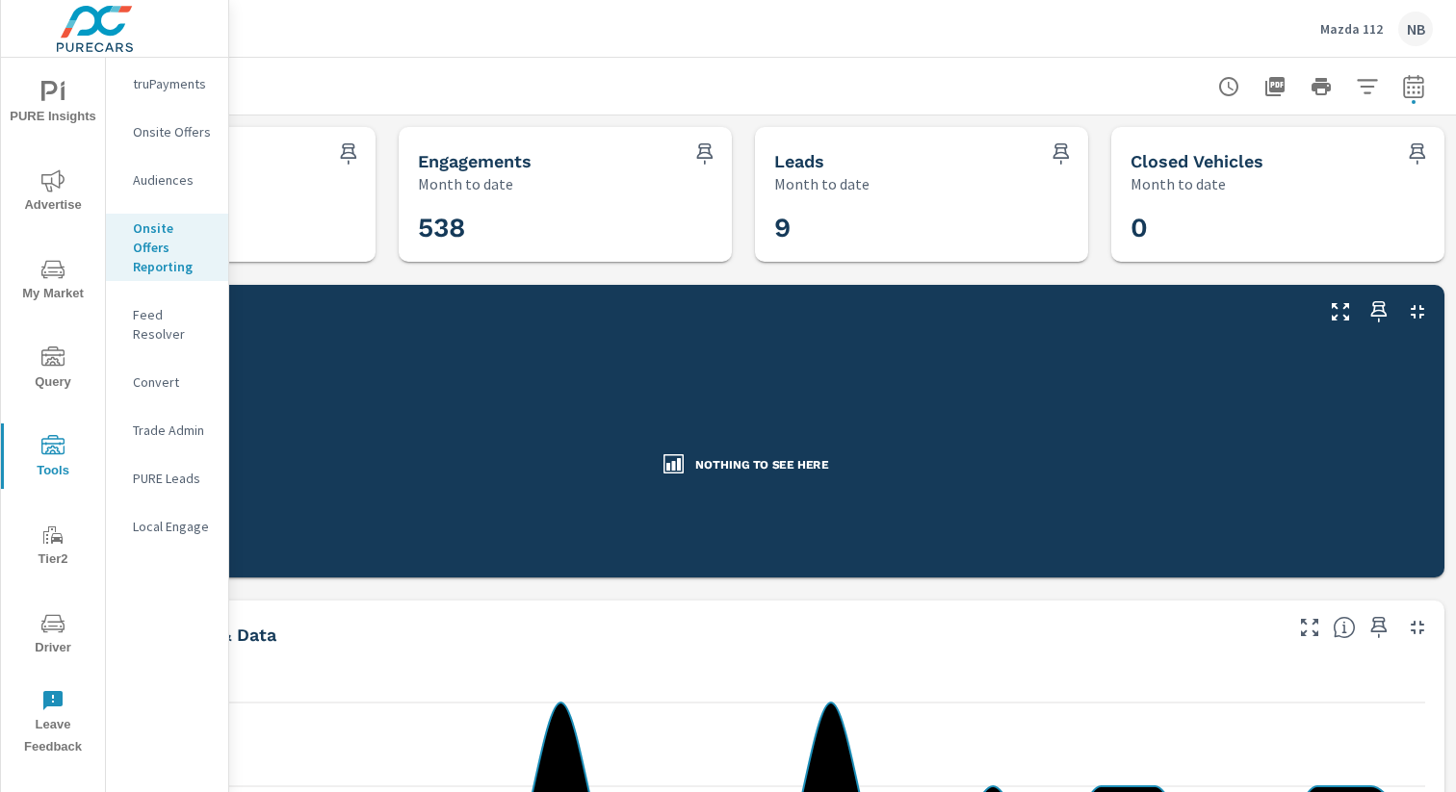
click at [66, 96] on span "PURE Insights" at bounding box center [53, 104] width 92 height 47
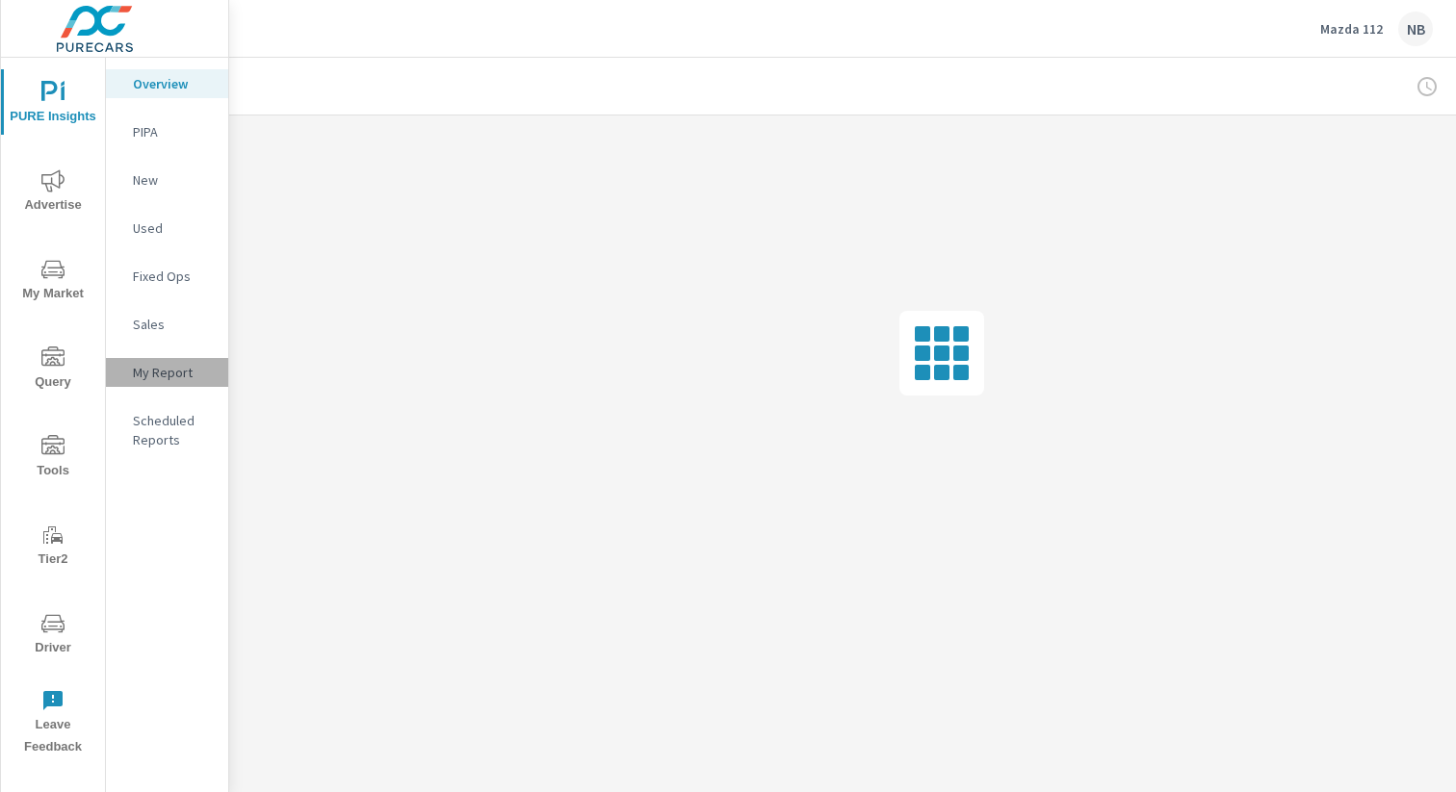
click at [153, 371] on p "My Report" at bounding box center [173, 372] width 80 height 19
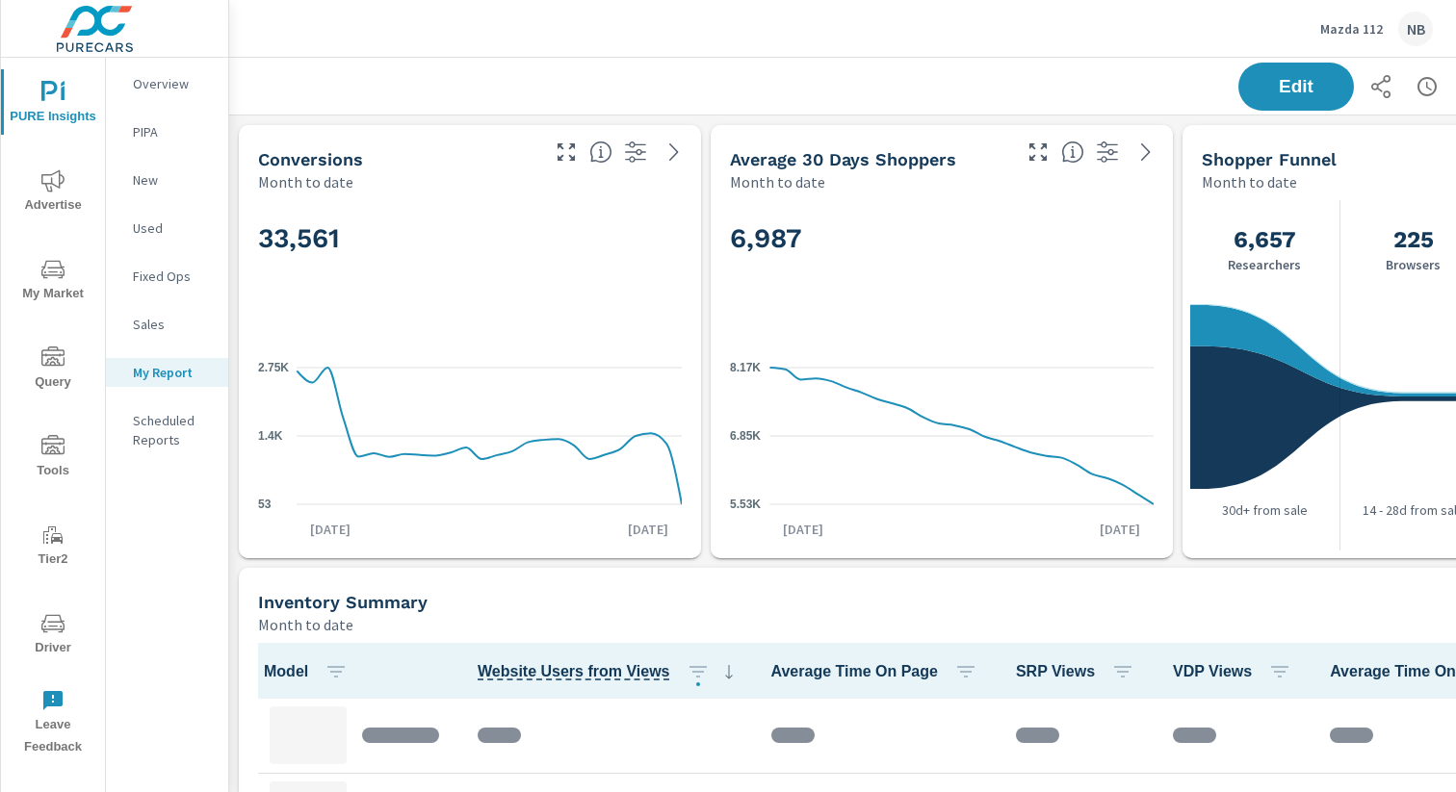
scroll to position [0, 198]
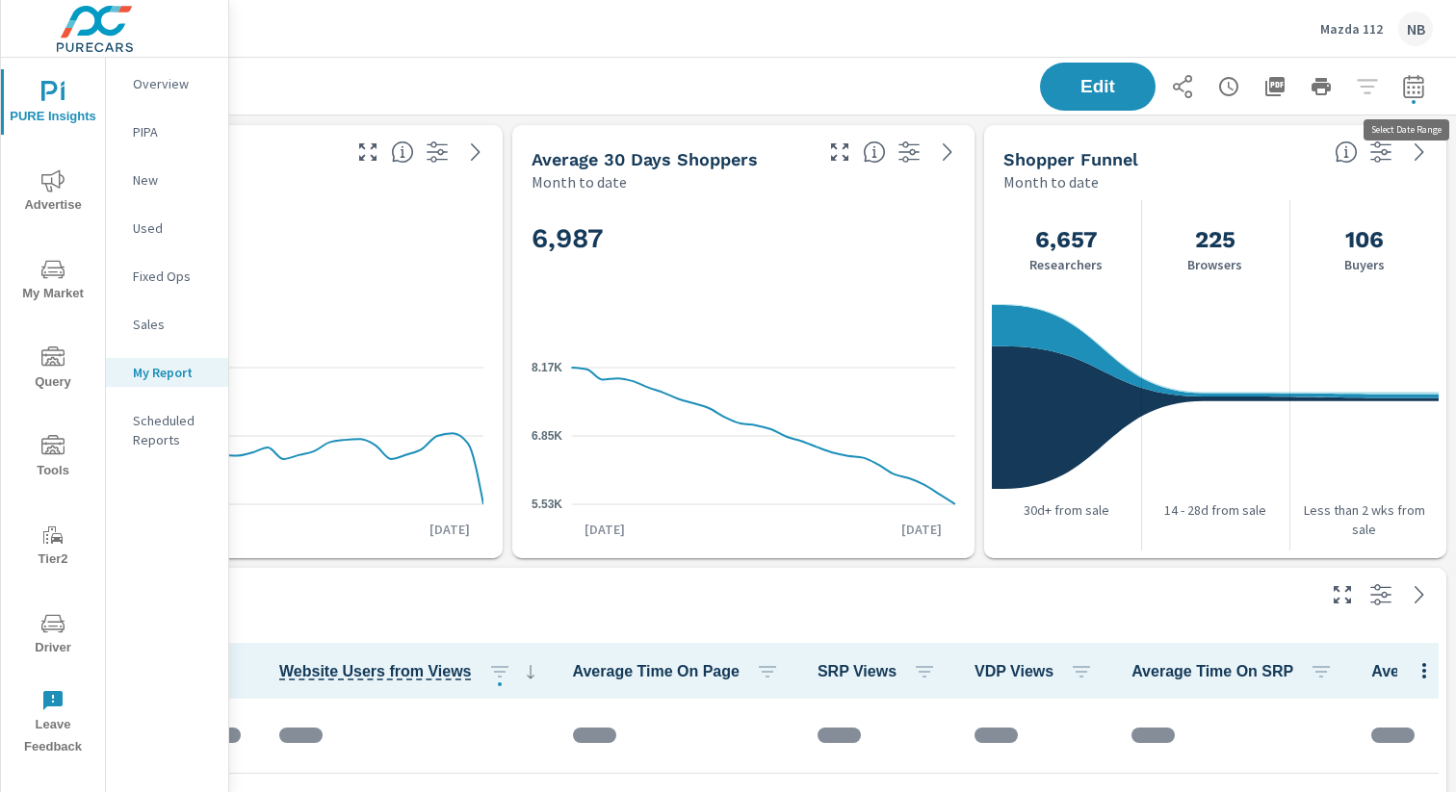
click at [1417, 92] on icon "button" at bounding box center [1413, 90] width 13 height 8
select select "Month to date"
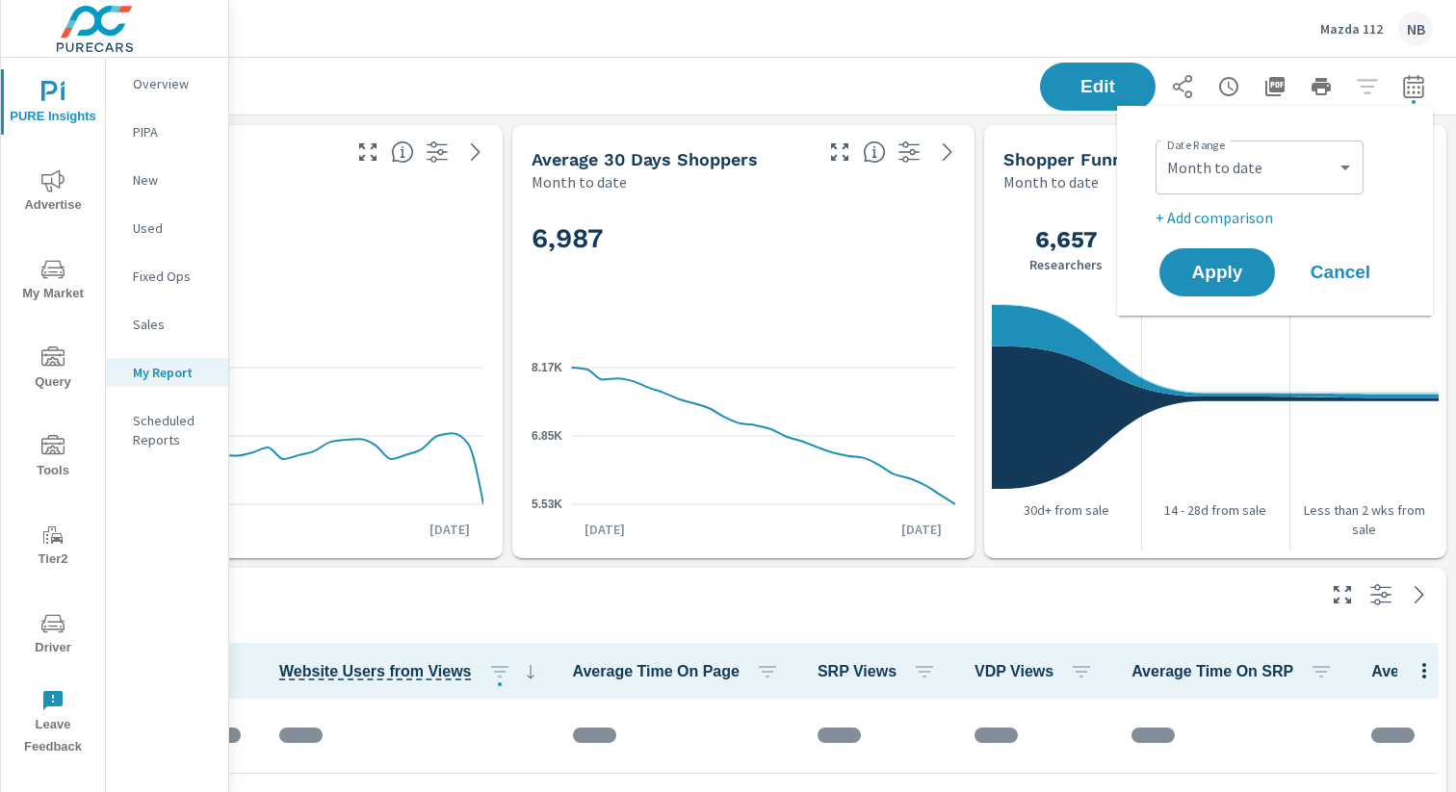
click at [1235, 213] on p "+ Add comparison" at bounding box center [1279, 217] width 247 height 23
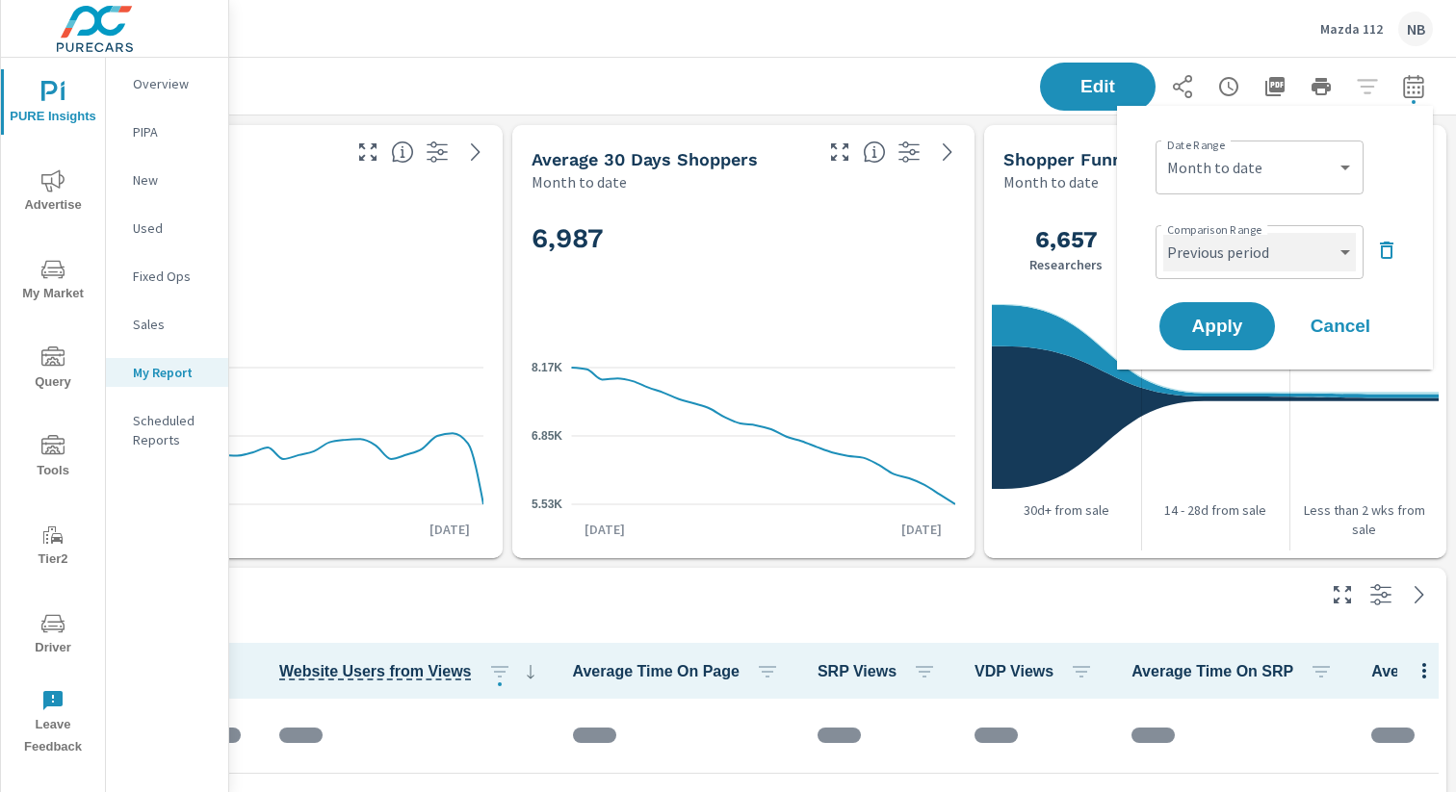
click at [1232, 248] on select "Custom Previous period Previous month Previous year" at bounding box center [1259, 252] width 193 height 39
select select "Previous month"
click at [1233, 332] on span "Apply" at bounding box center [1217, 327] width 79 height 18
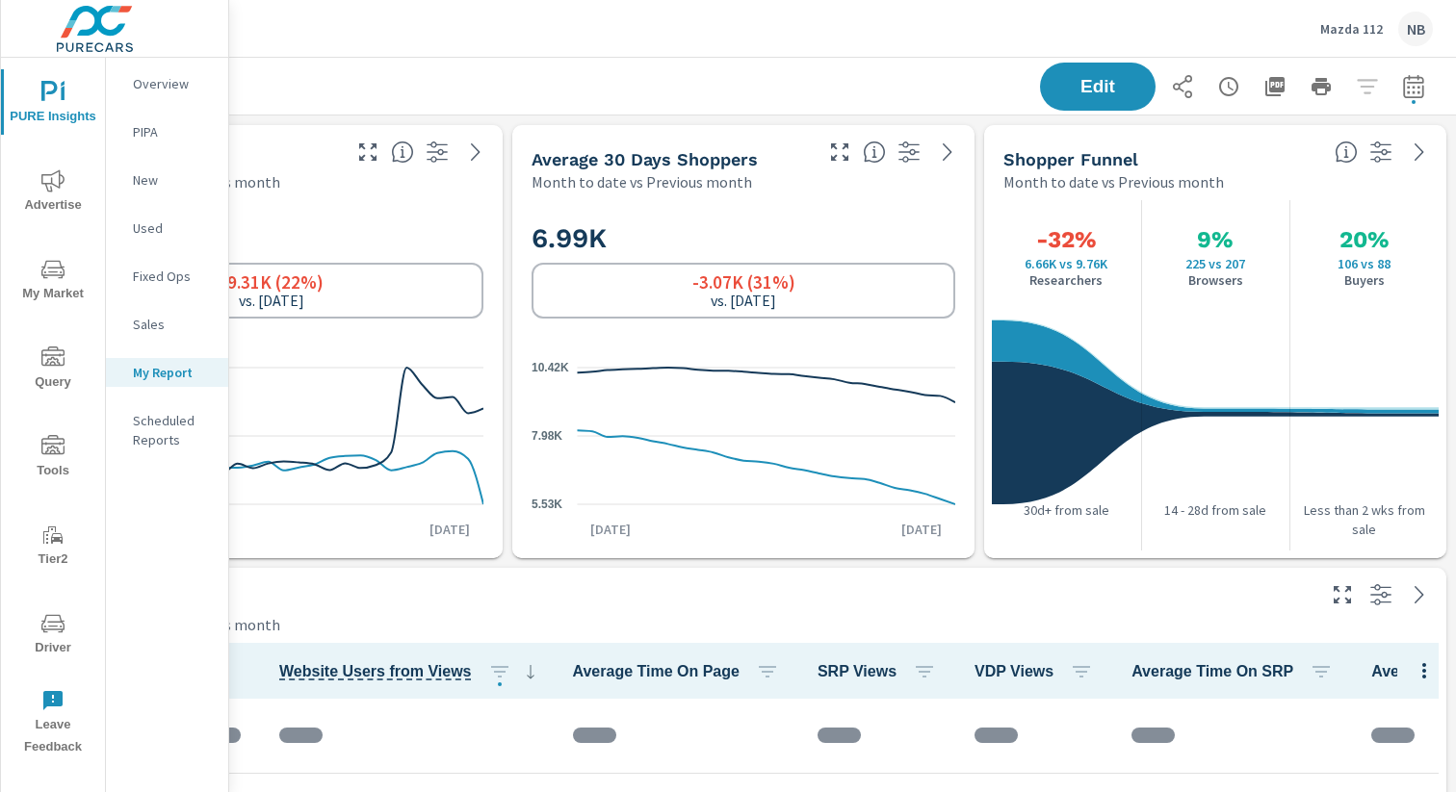
click at [1422, 87] on icon "button" at bounding box center [1413, 85] width 20 height 23
select select "Month to date"
select select "Previous month"
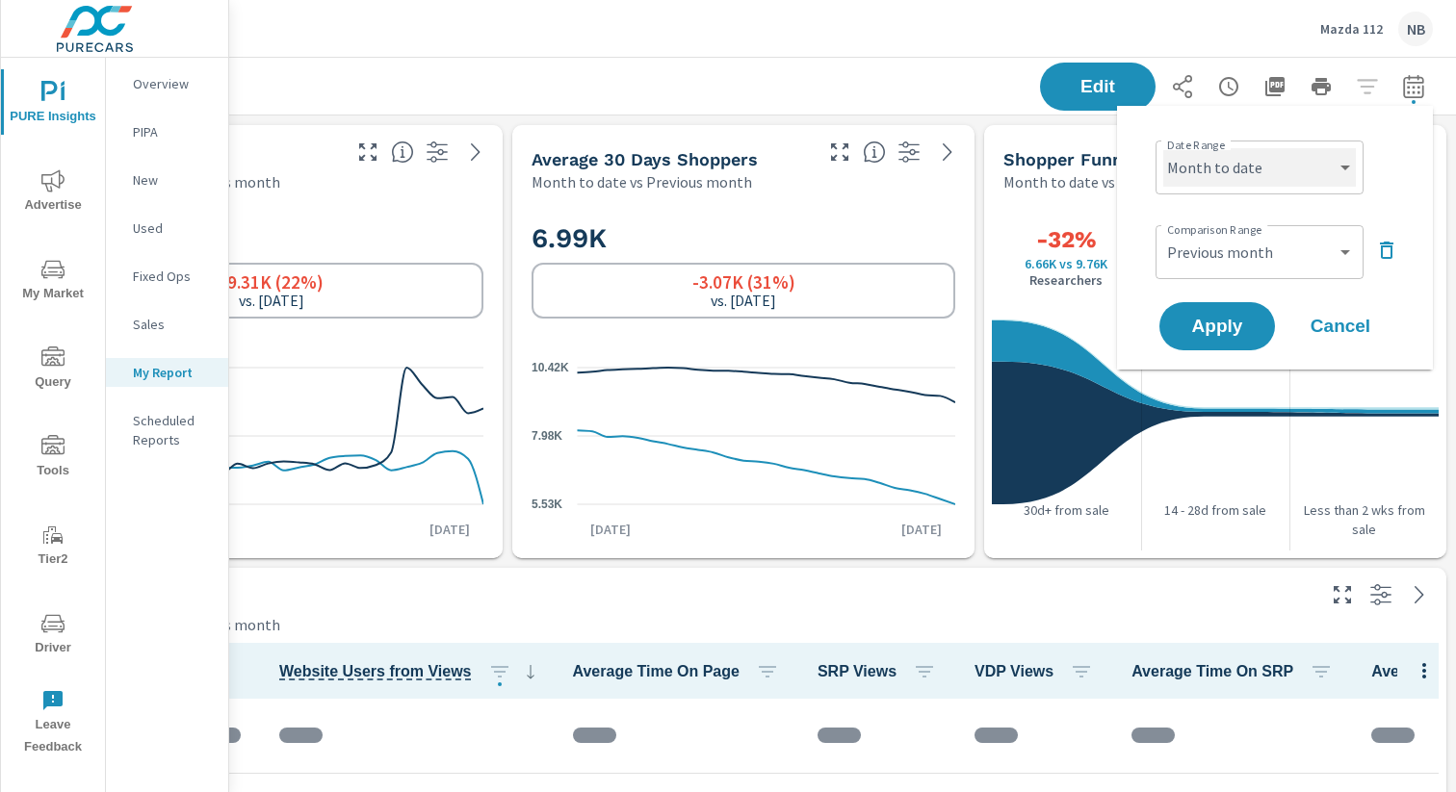
click at [1276, 174] on select "Custom [DATE] Last week Last 7 days Last 14 days Last 30 days Last 45 days Last…" at bounding box center [1259, 167] width 193 height 39
select select "custom"
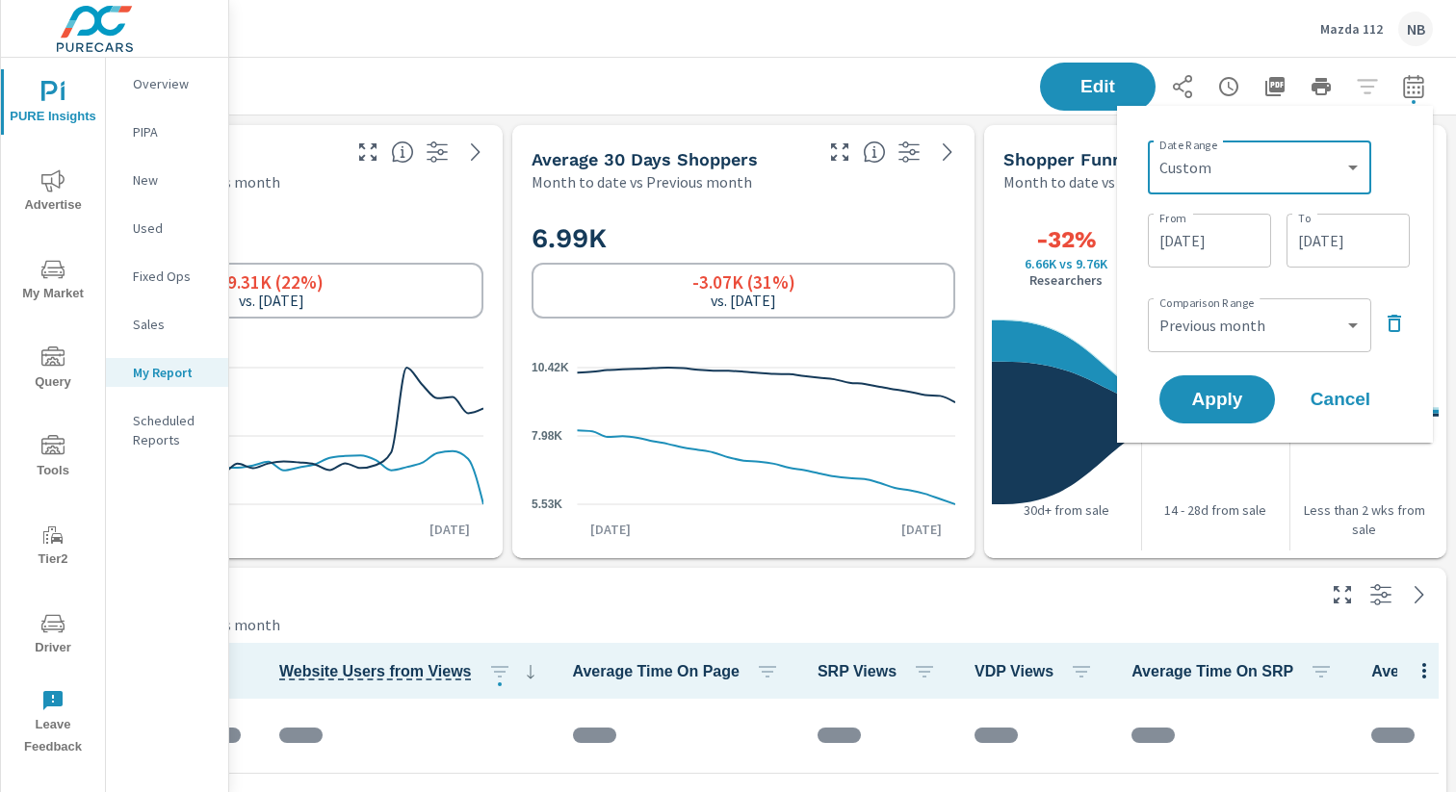
click at [1355, 245] on input "[DATE]" at bounding box center [1348, 240] width 108 height 39
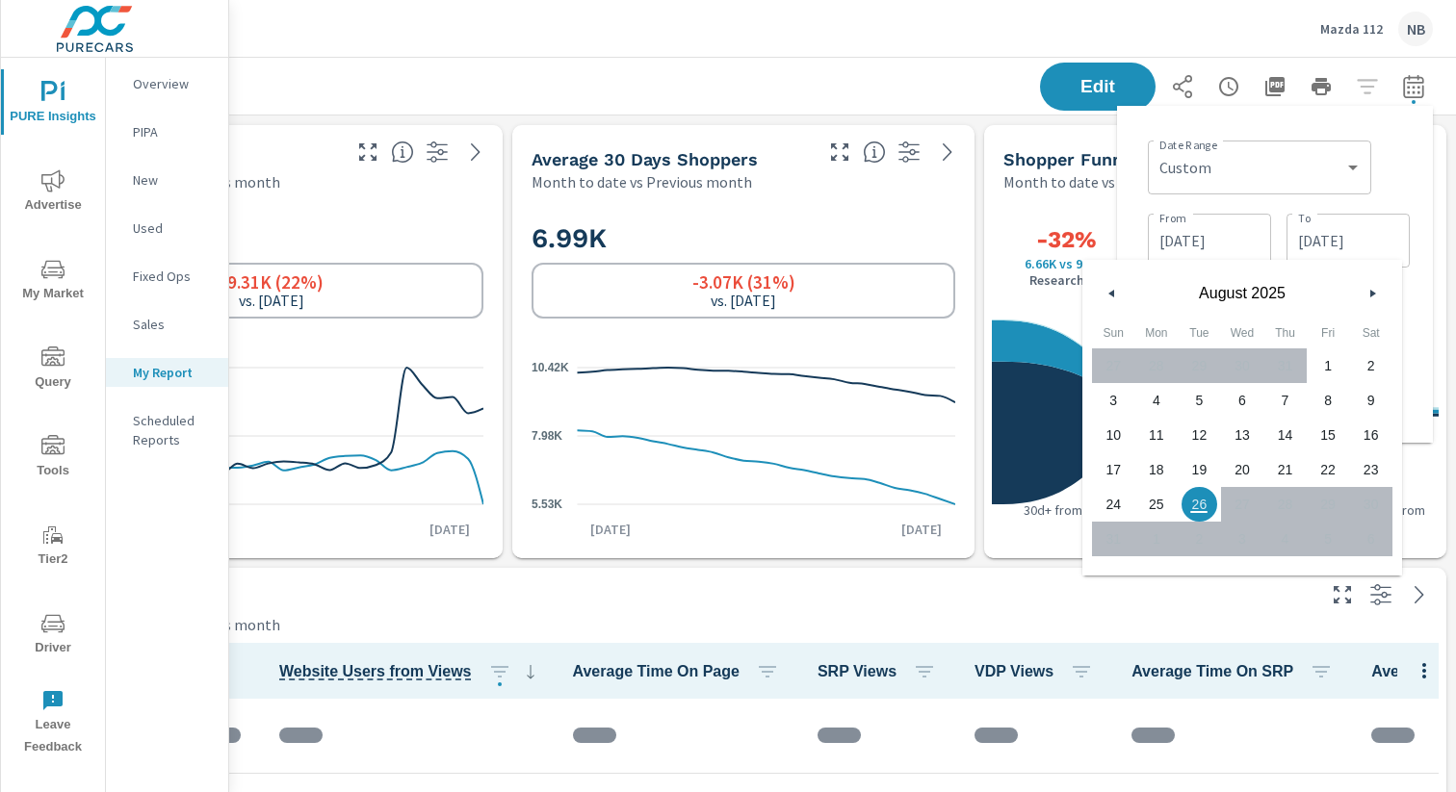
click at [1144, 505] on span "25" at bounding box center [1156, 504] width 43 height 25
type input "[DATE]"
click at [1393, 169] on div "Date Range Custom [DATE] Last week Last 7 days Last 14 days Last 30 days Last 4…" at bounding box center [1279, 165] width 262 height 65
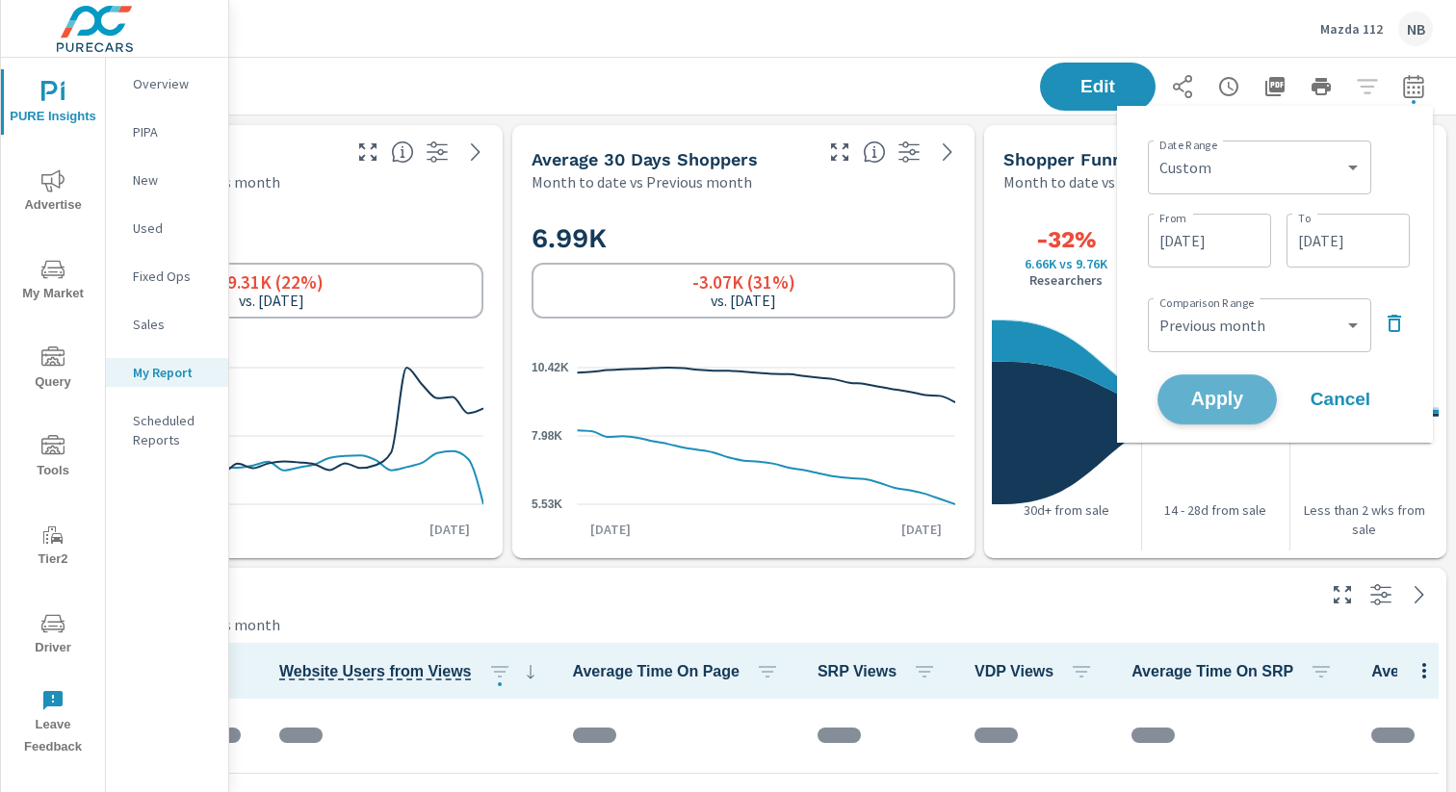
click at [1256, 390] on button "Apply" at bounding box center [1216, 400] width 119 height 50
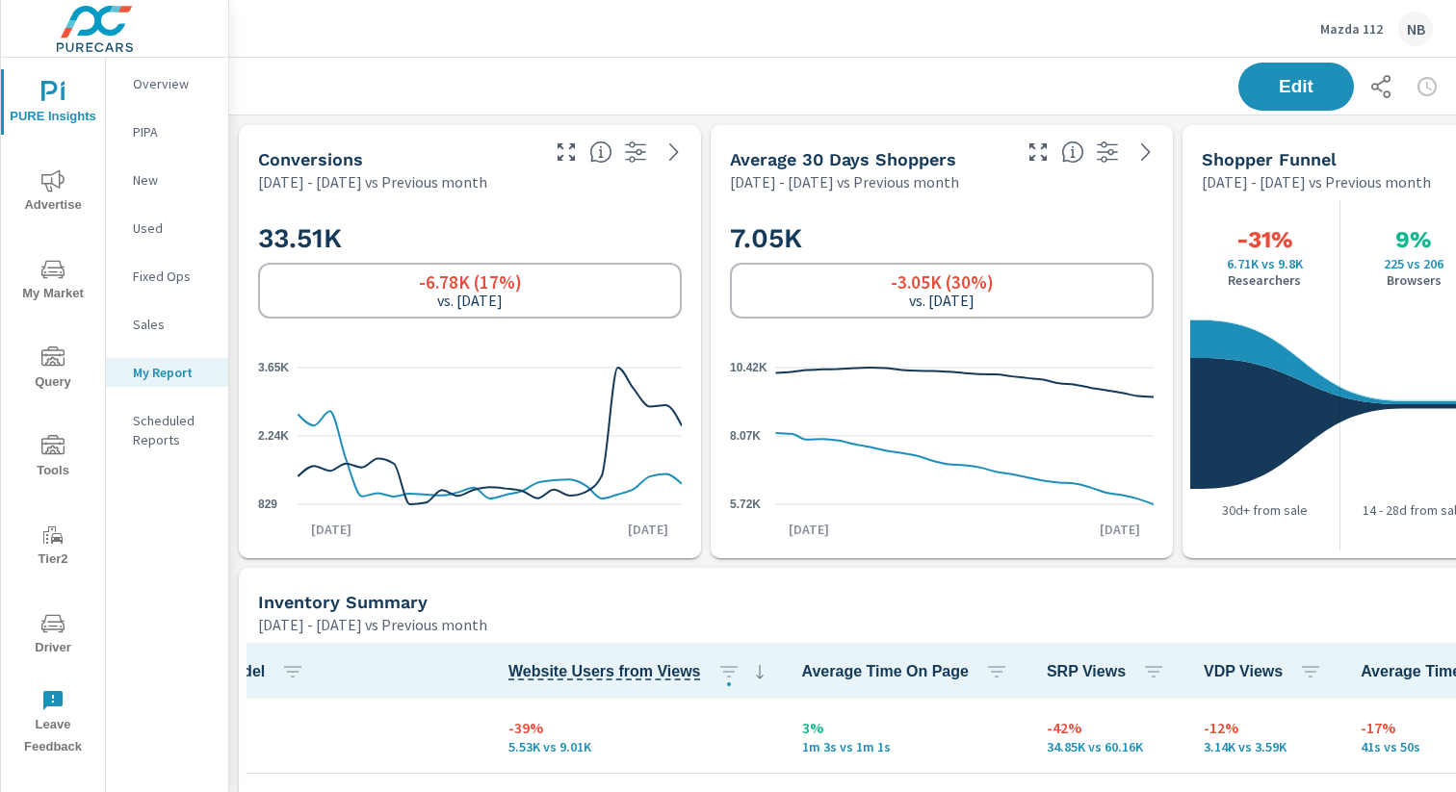
scroll to position [0, 198]
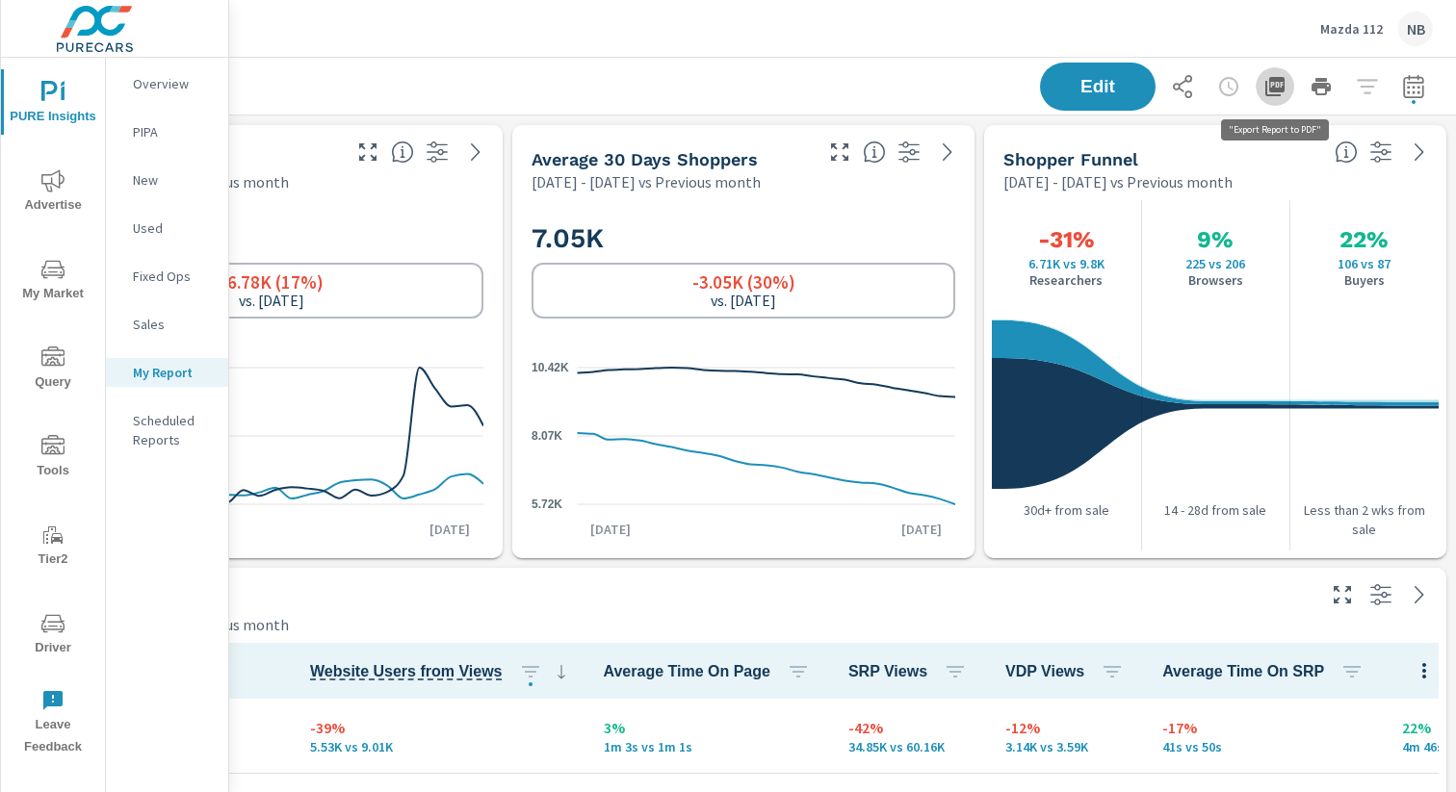
click at [1275, 93] on icon "button" at bounding box center [1274, 86] width 23 height 23
click at [43, 453] on icon "nav menu" at bounding box center [52, 444] width 23 height 19
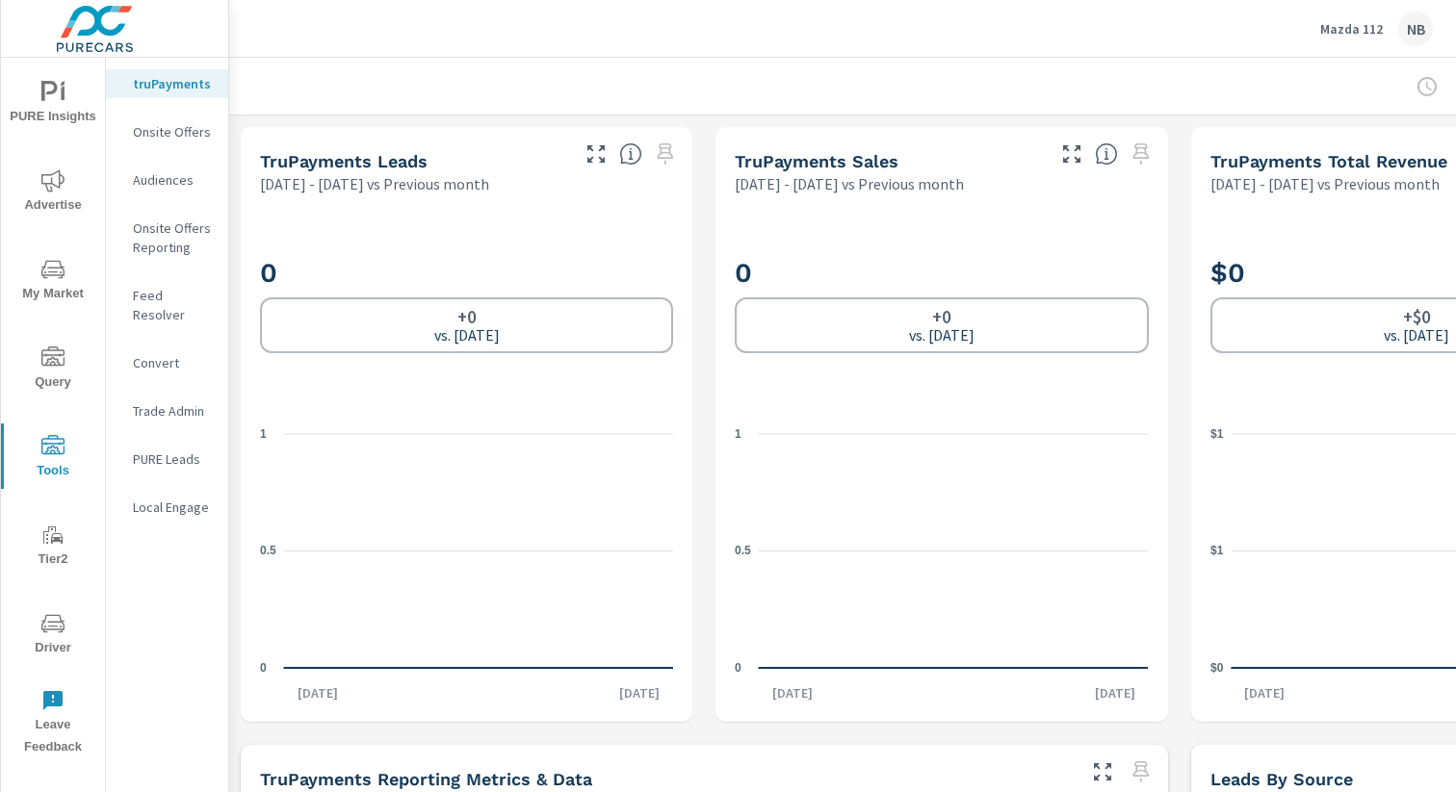
click at [38, 208] on span "Advertise" at bounding box center [53, 192] width 92 height 47
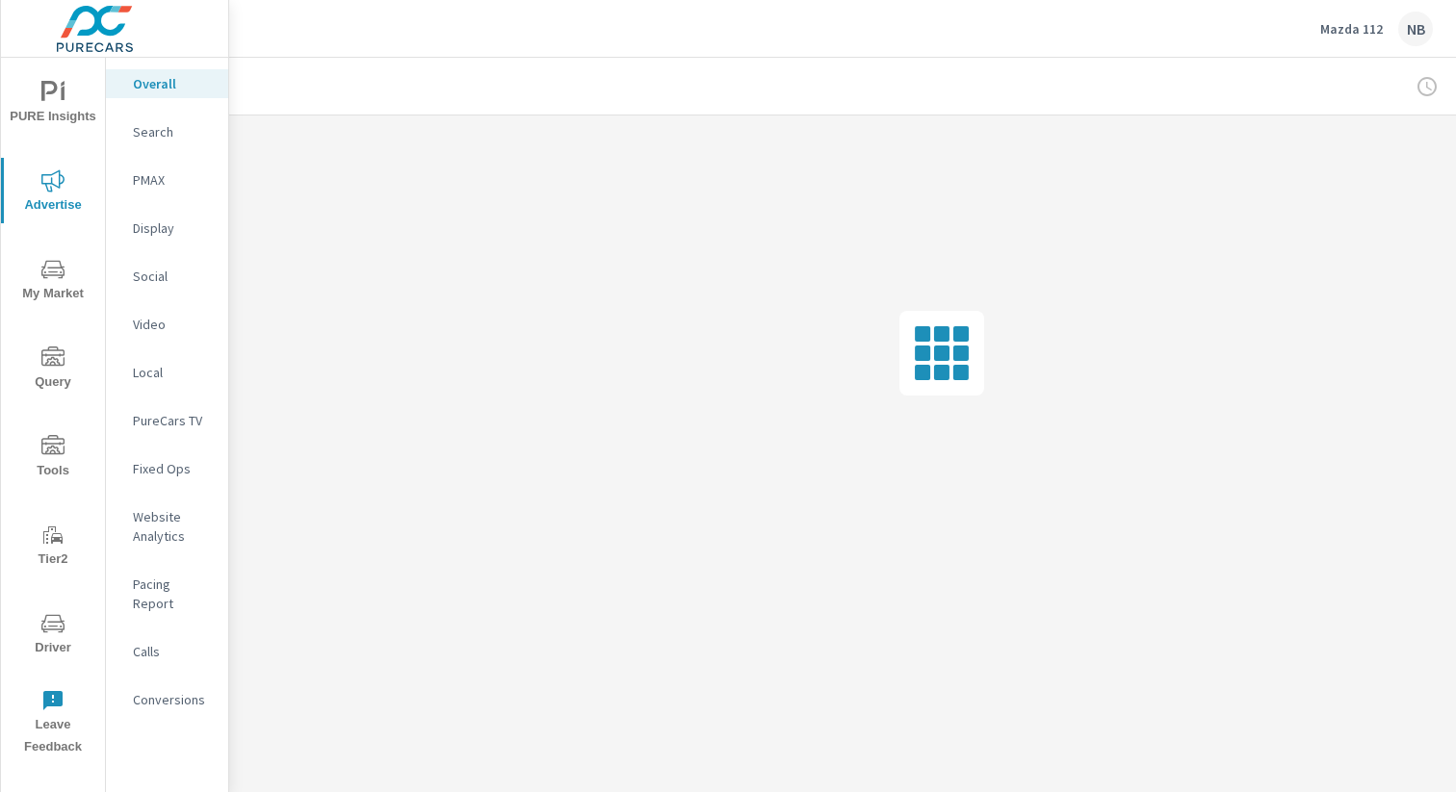
click at [162, 690] on p "Conversions" at bounding box center [173, 699] width 80 height 19
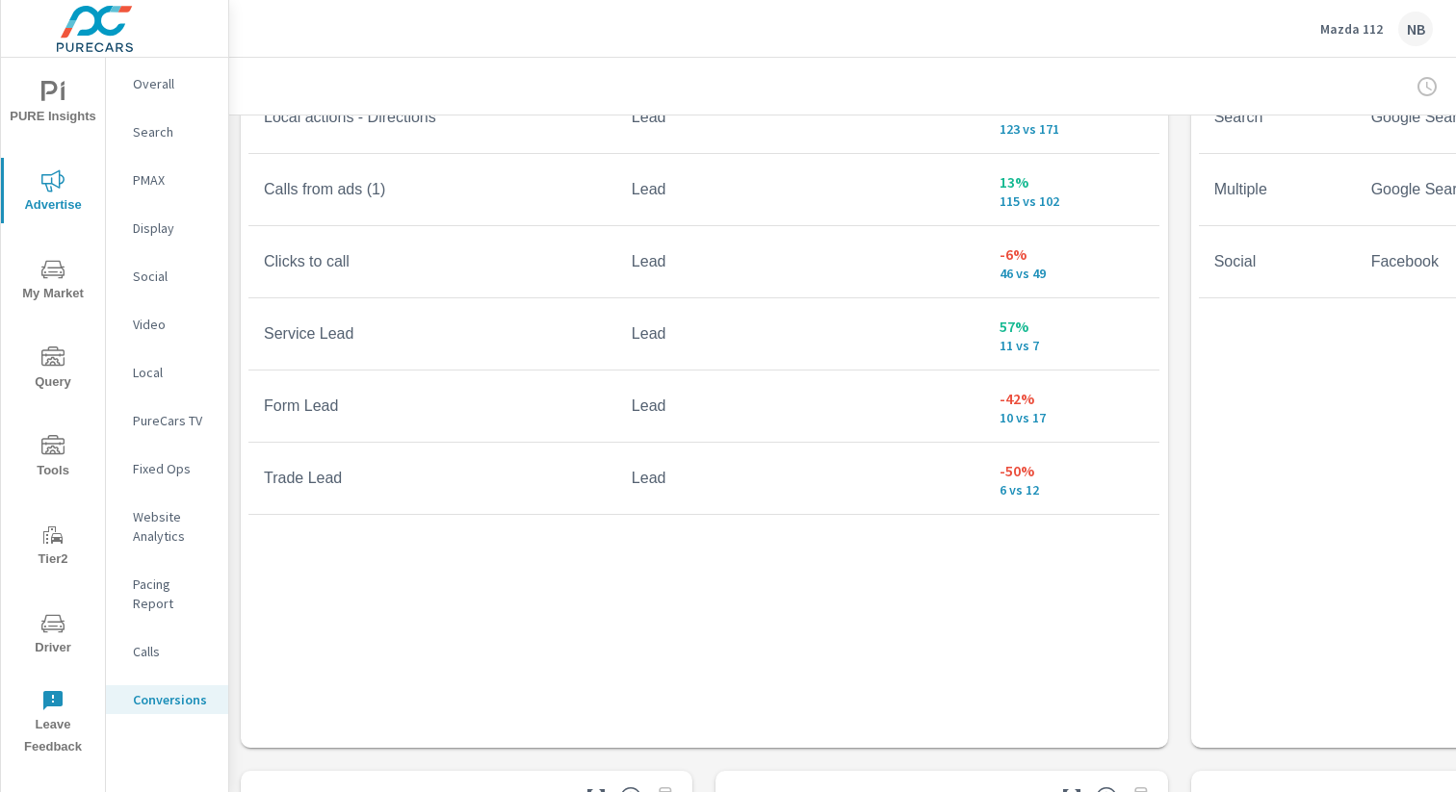
scroll to position [2002, 0]
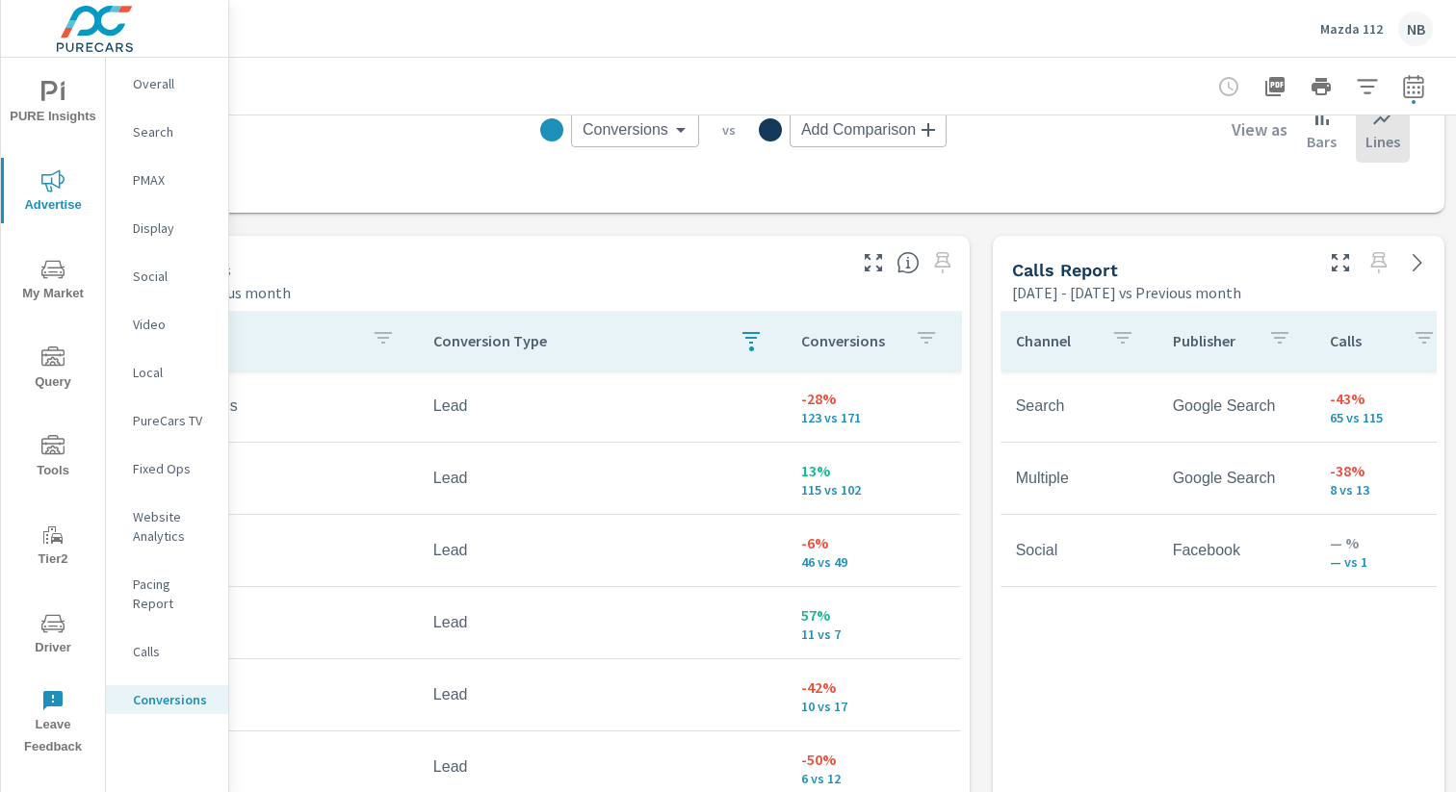
scroll to position [922, 0]
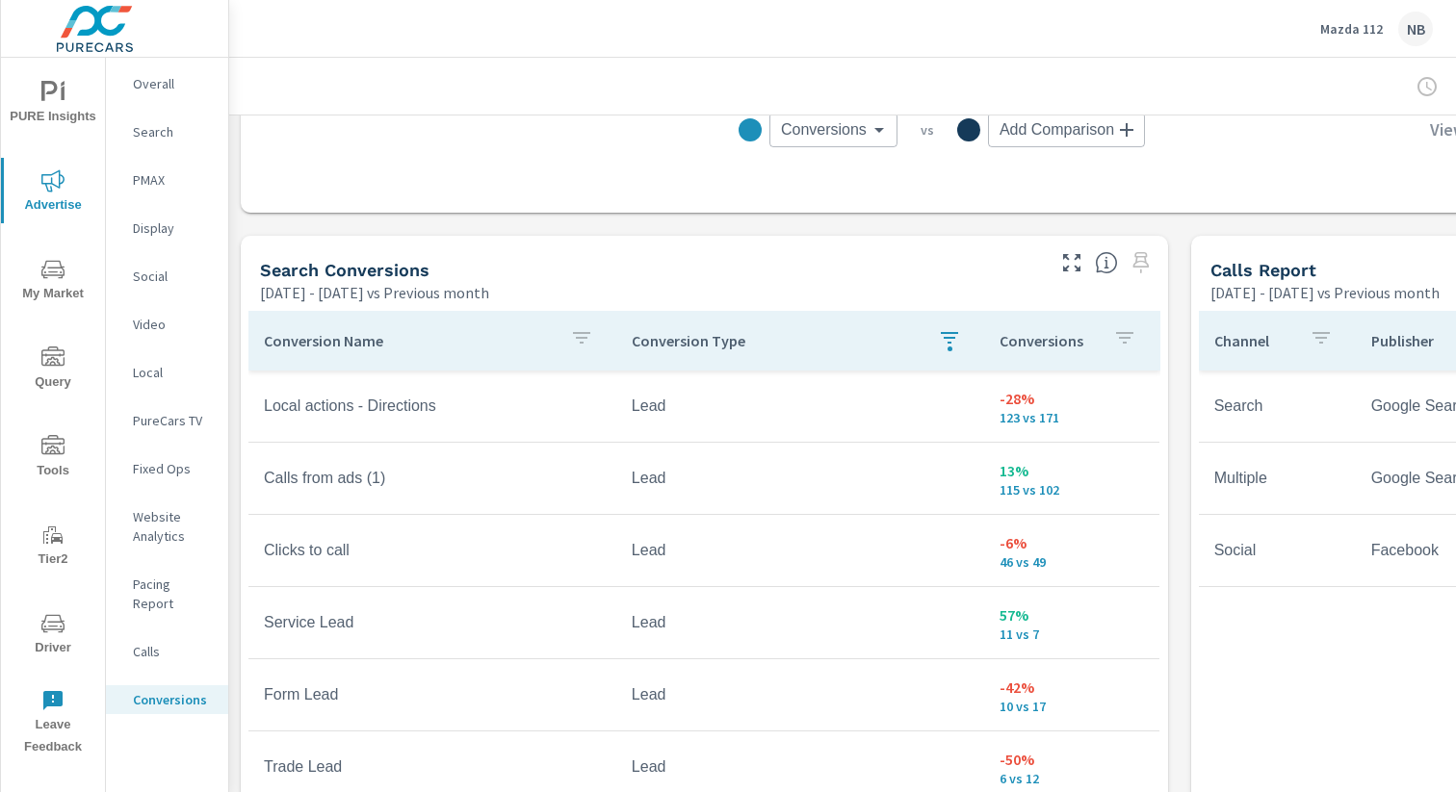
click at [950, 342] on icon "button" at bounding box center [949, 338] width 17 height 12
click at [950, 342] on body "PURE Insights Advertise My Market Query Tools Tier2 Driver Leave Feedback Overa…" at bounding box center [728, 396] width 1456 height 792
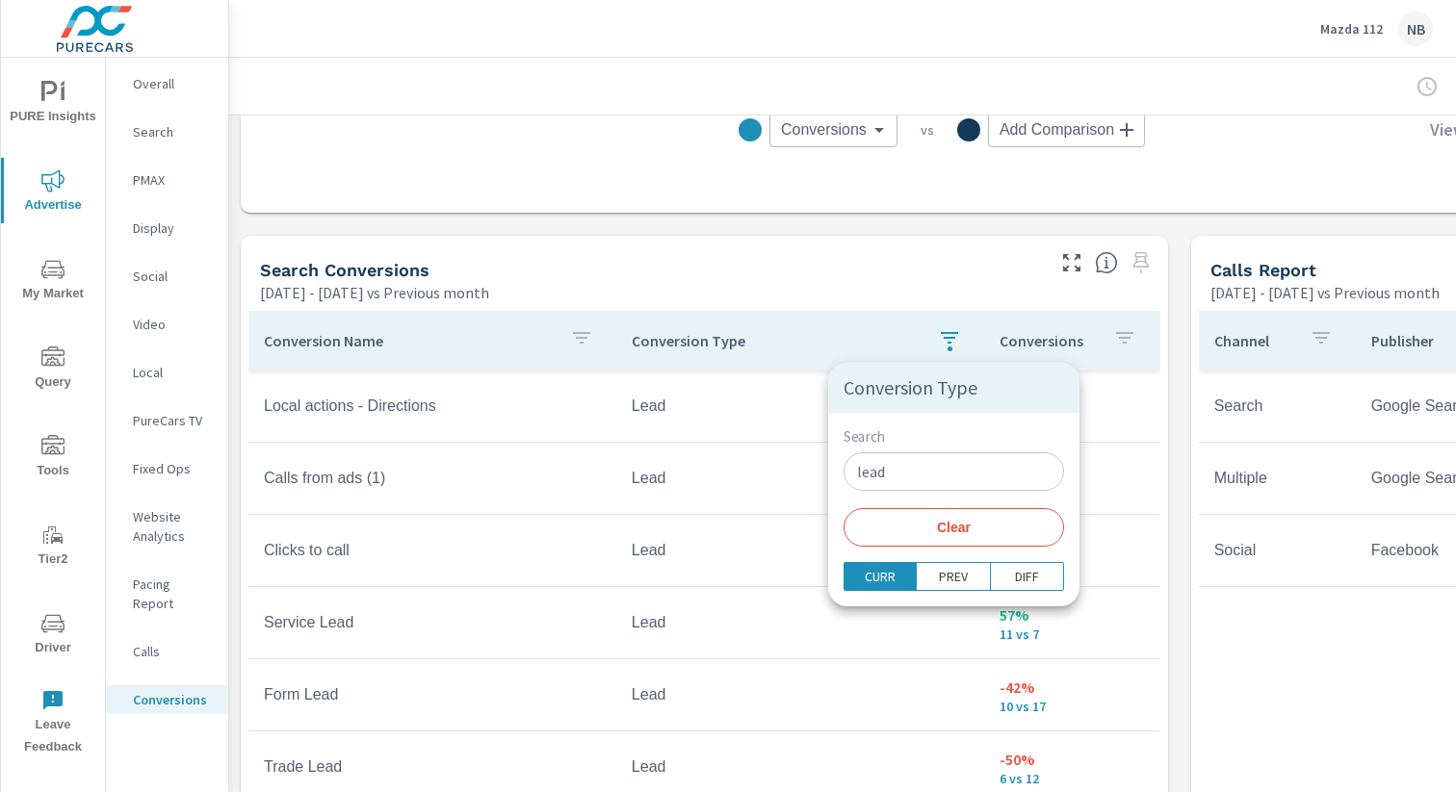
click at [964, 511] on button "Clear" at bounding box center [954, 527] width 221 height 39
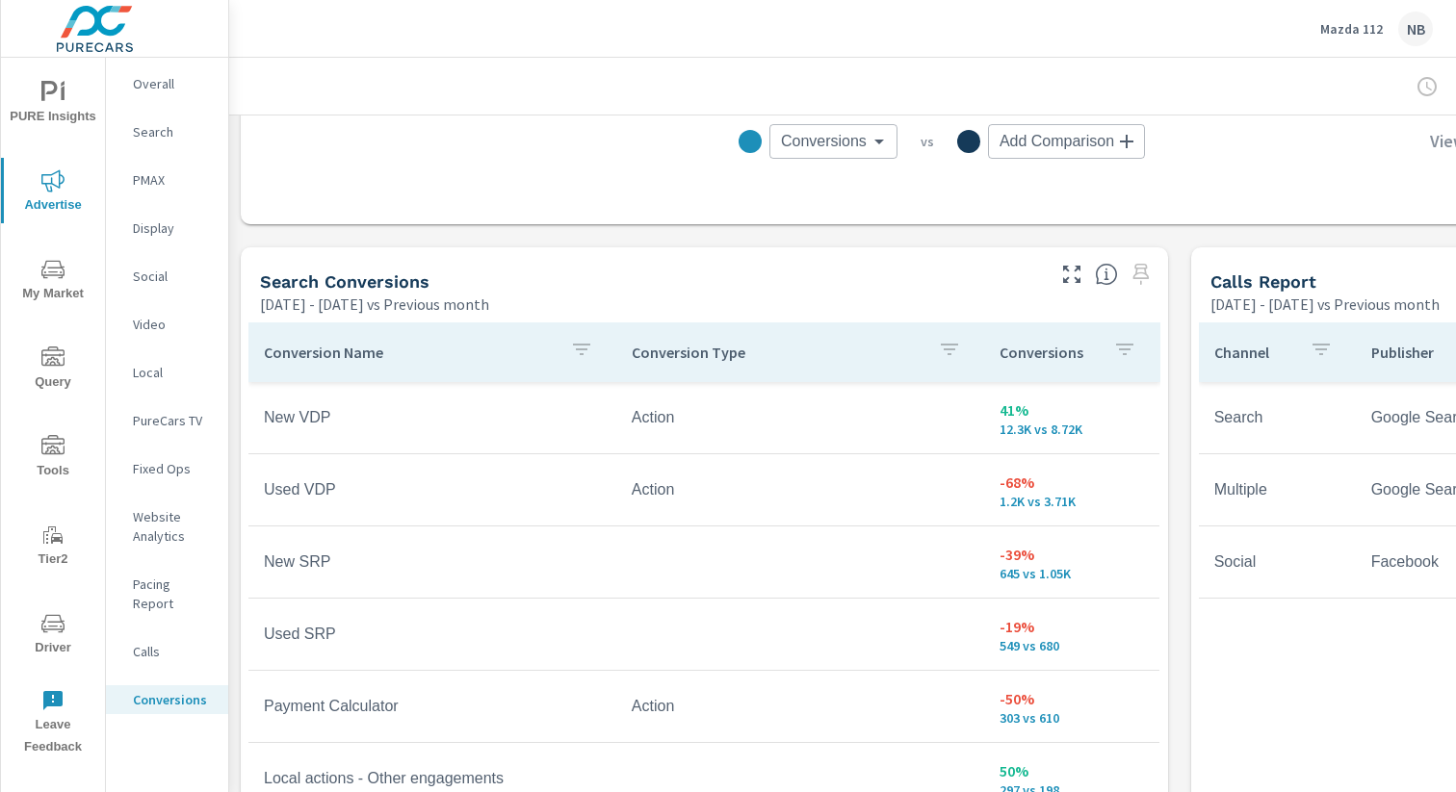
scroll to position [907, 0]
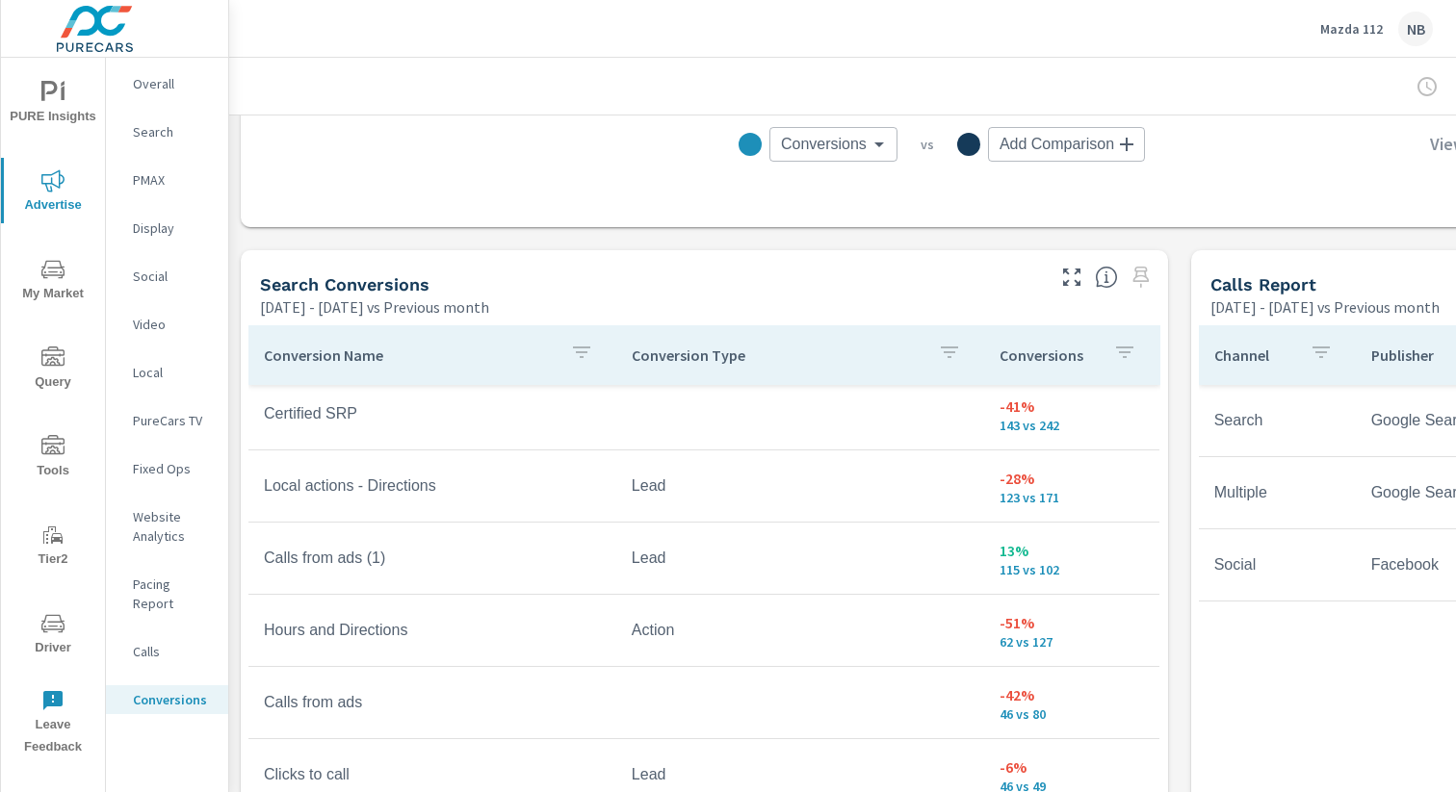
scroll to position [583, 0]
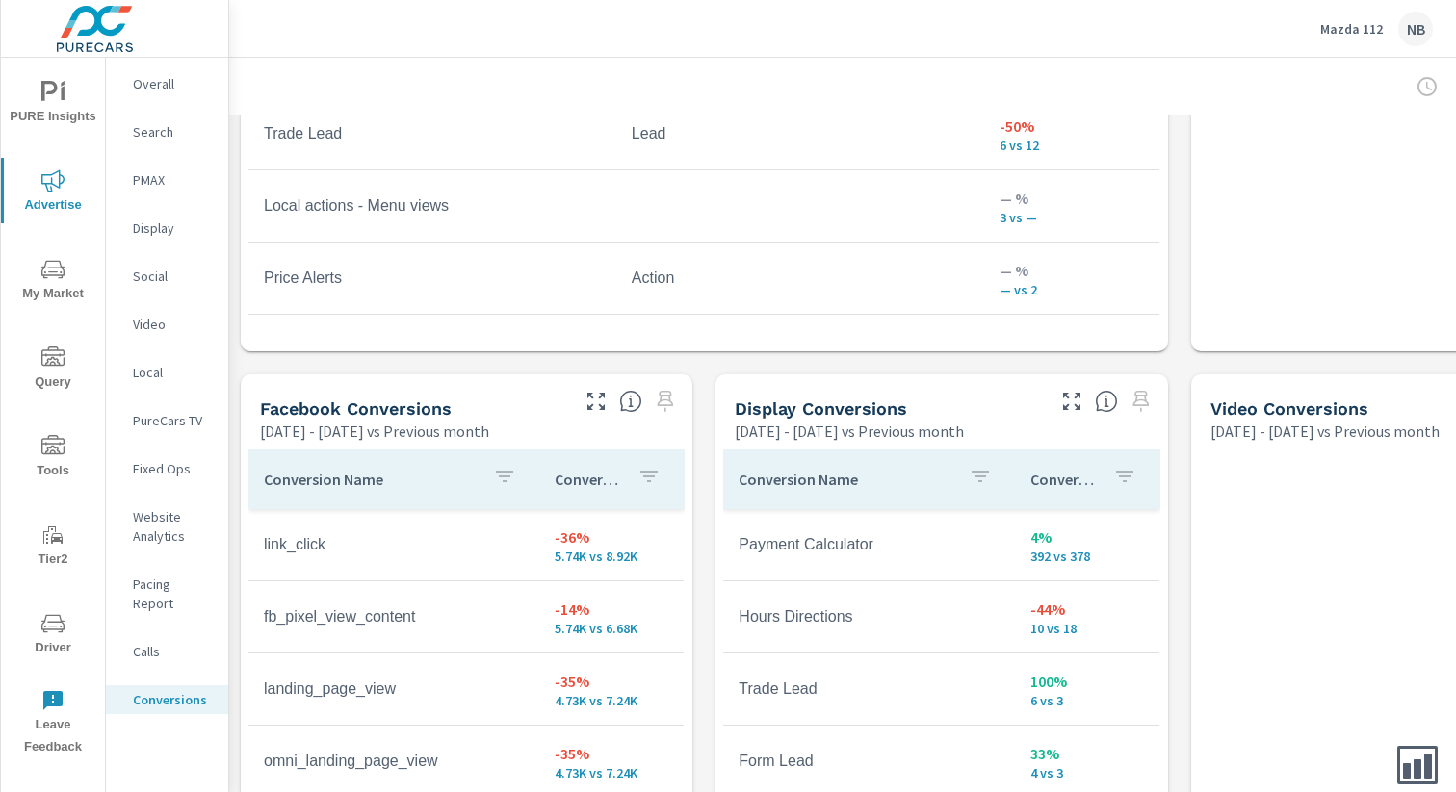
scroll to position [1568, 0]
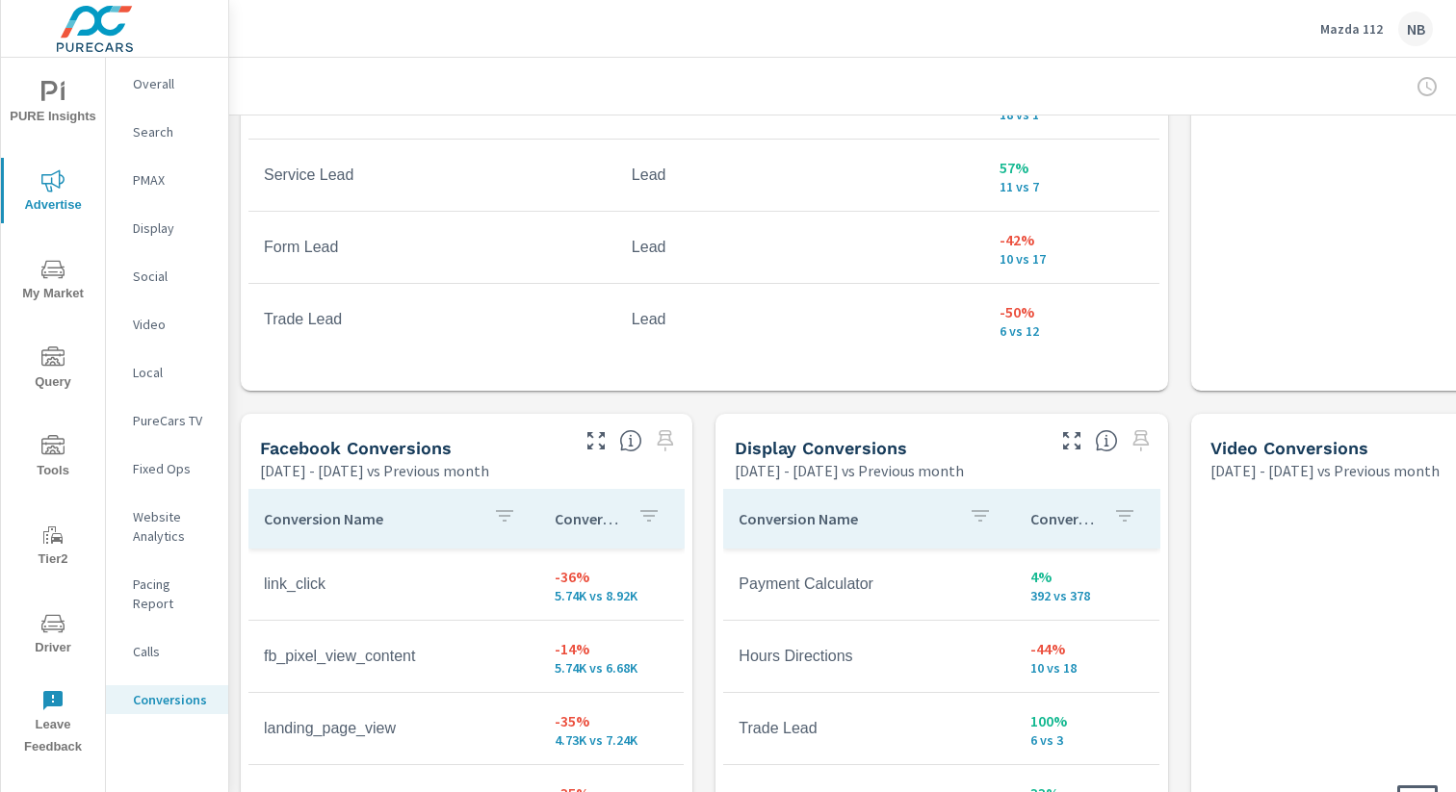
scroll to position [633, 0]
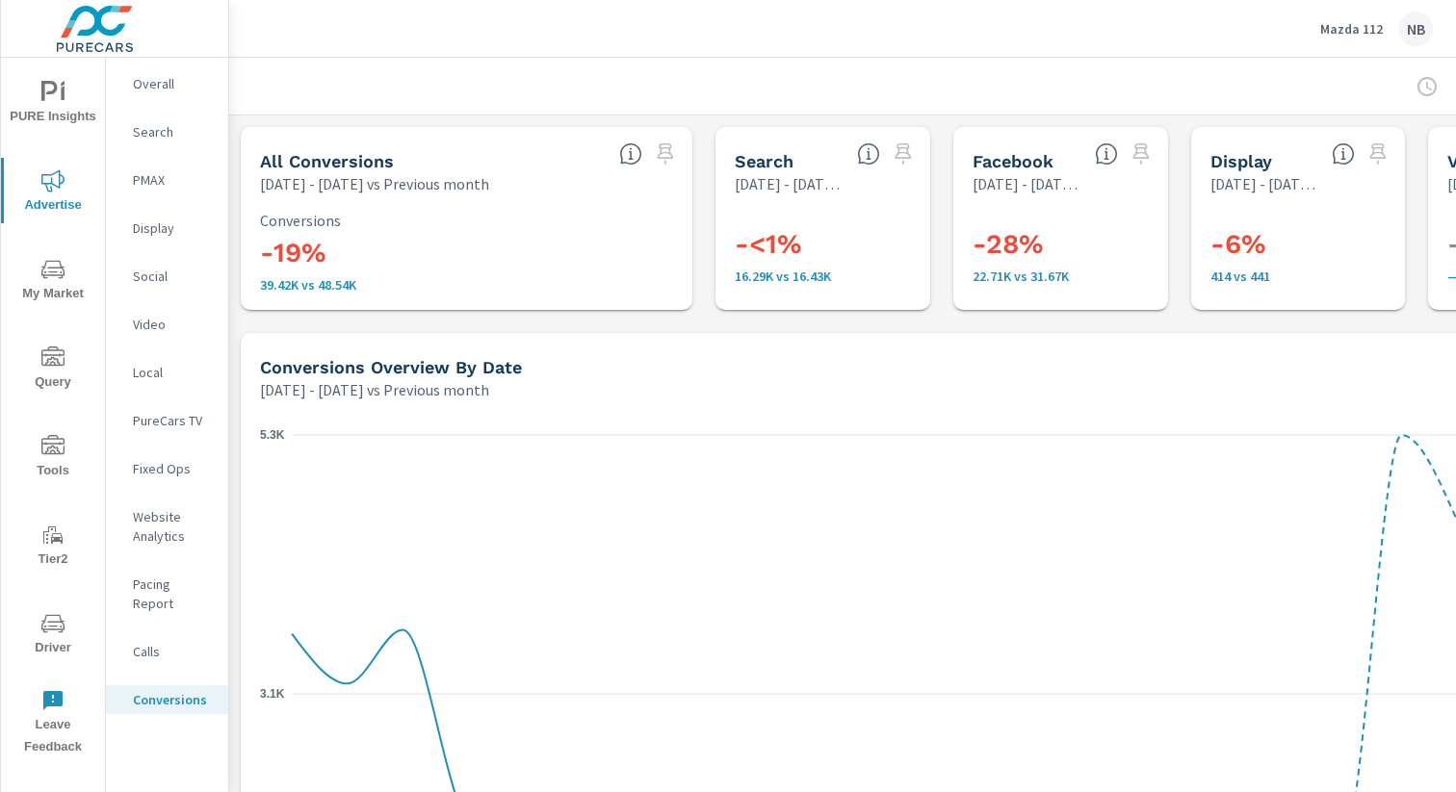
scroll to position [0, 198]
